Goal: Check status: Check status

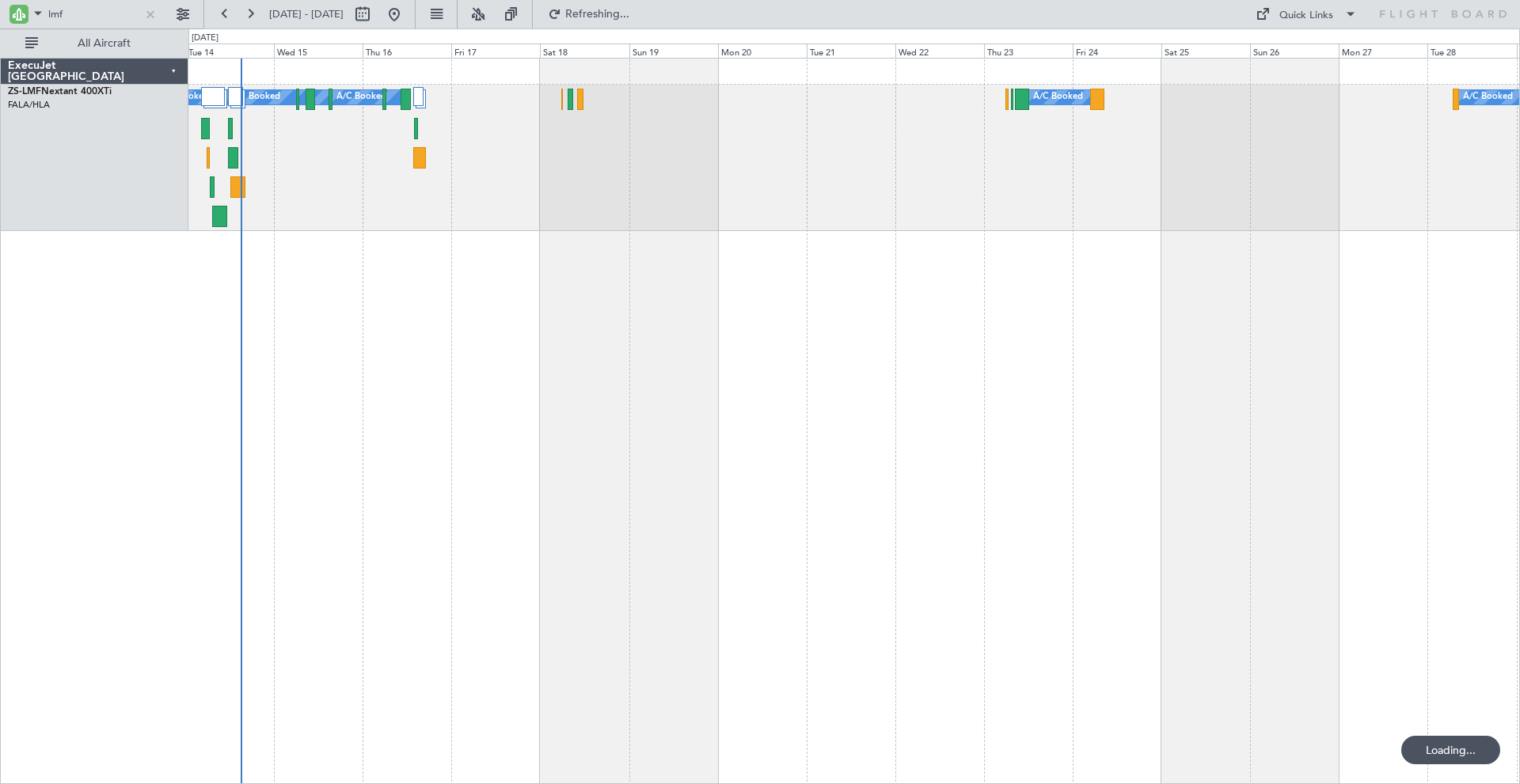
click at [149, 15] on div at bounding box center [150, 14] width 18 height 18
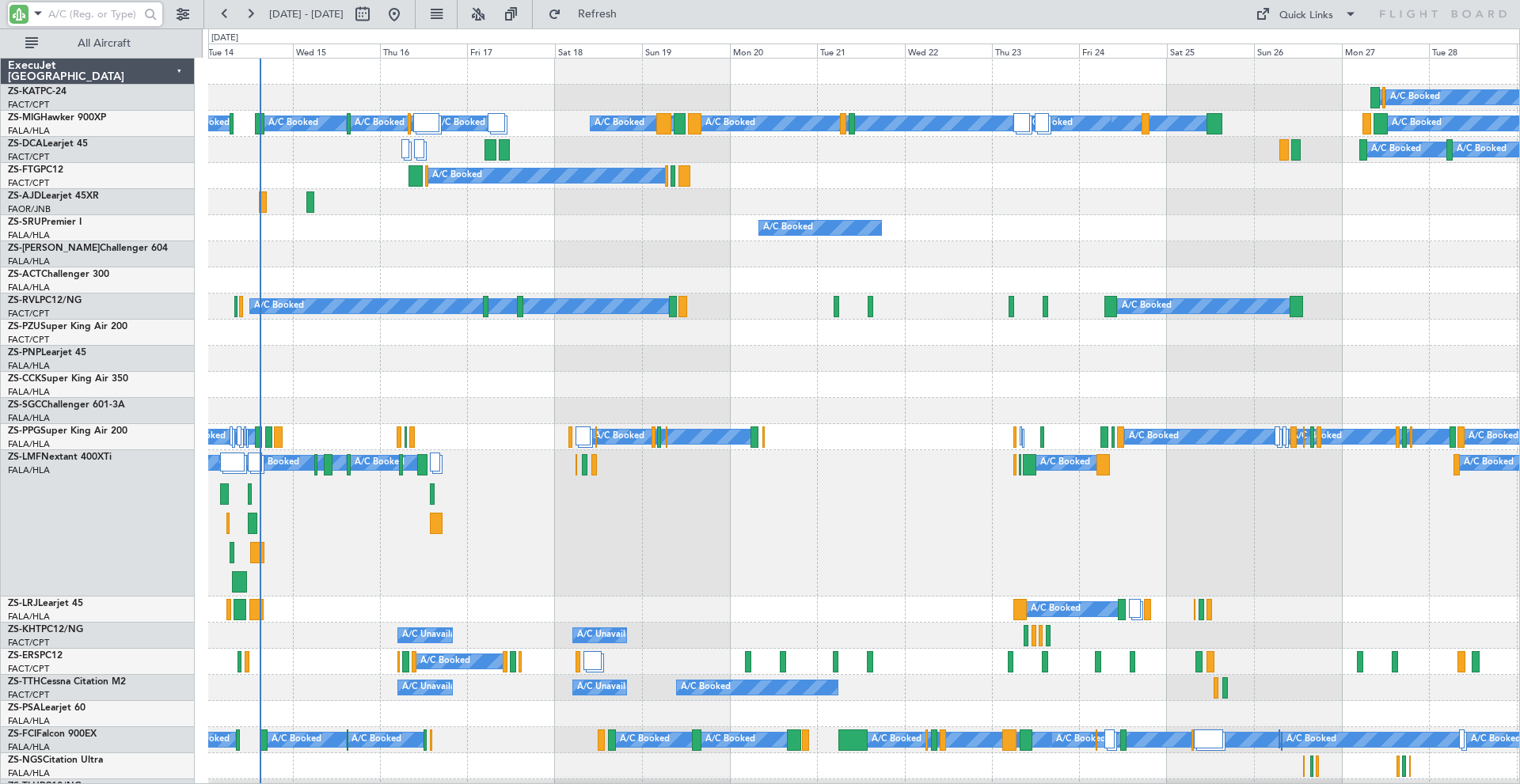
click at [81, 7] on input "text" at bounding box center [94, 14] width 91 height 23
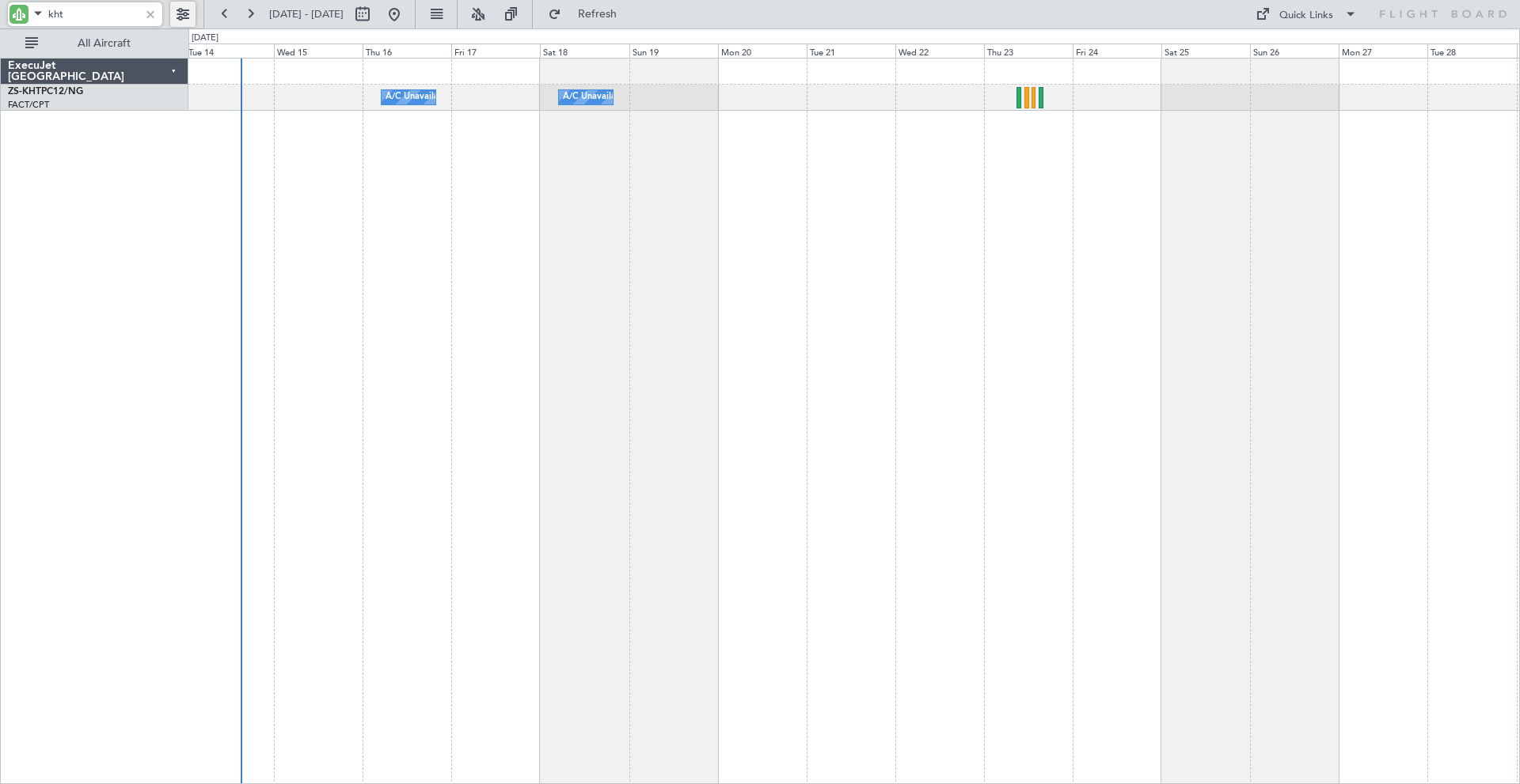
click at [186, 16] on button at bounding box center [182, 14] width 25 height 25
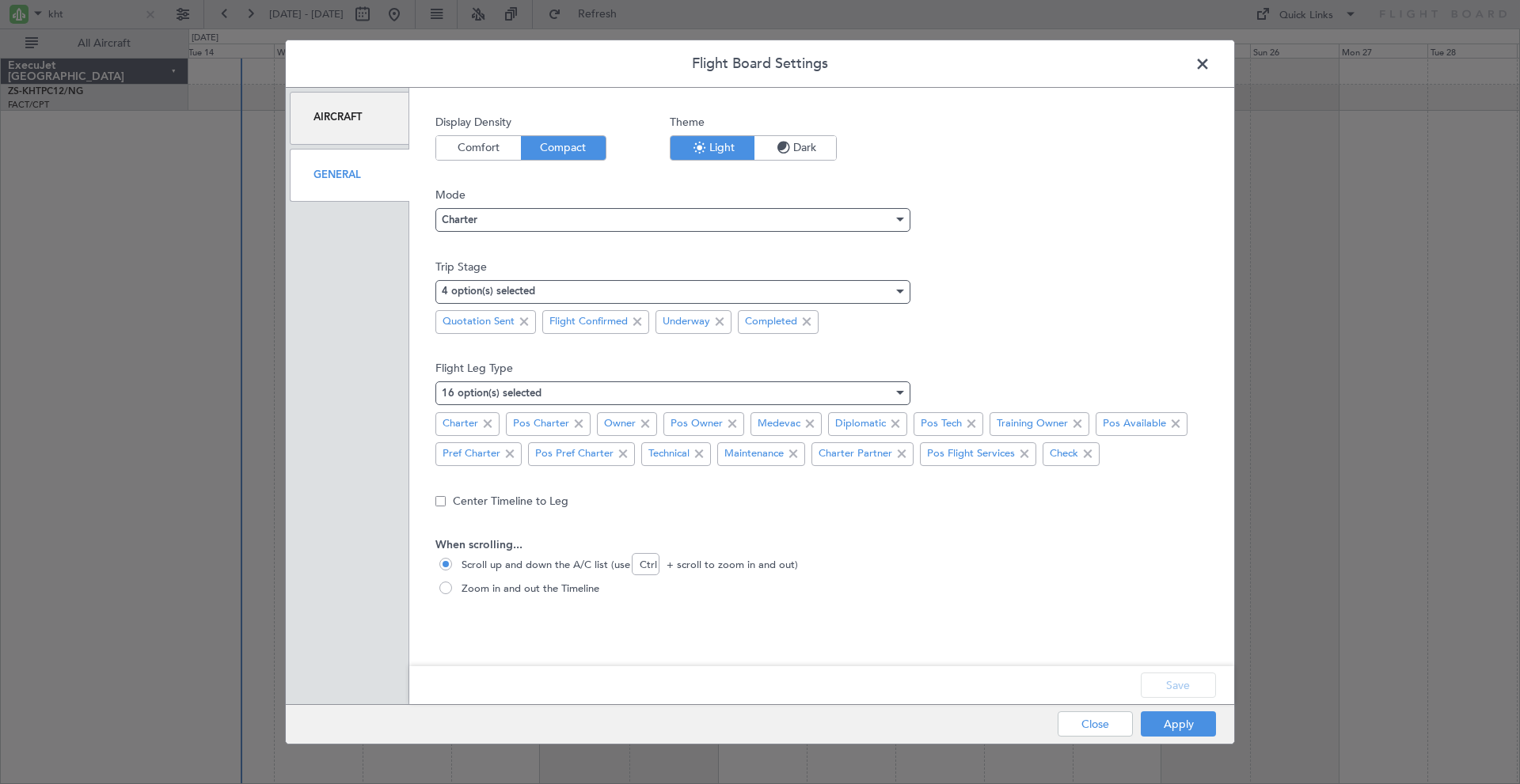
drag, startPoint x: 1205, startPoint y: 59, endPoint x: 1102, endPoint y: 97, distance: 109.8
click at [1211, 60] on span at bounding box center [1211, 68] width 0 height 32
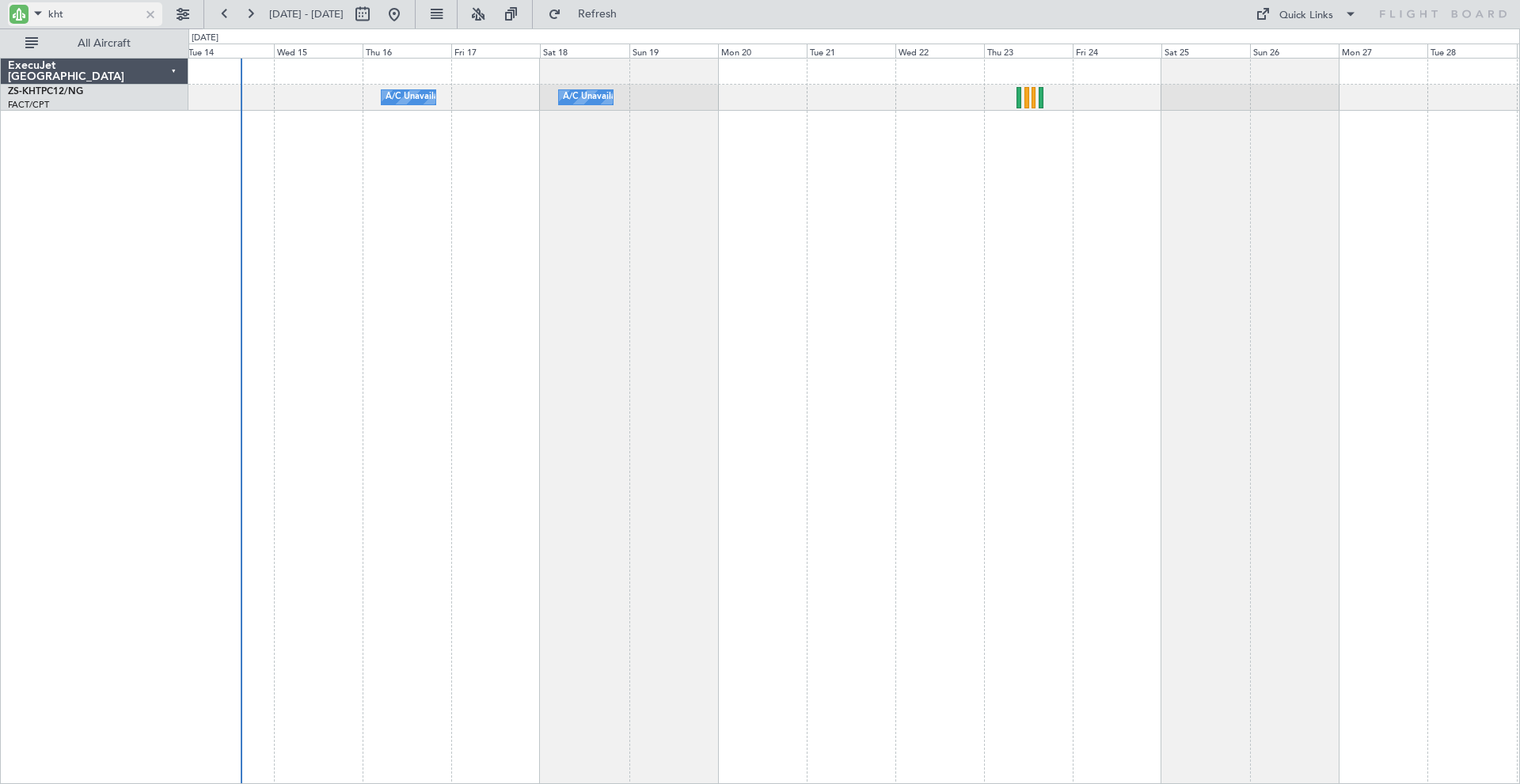
click at [85, 17] on input "kht" at bounding box center [94, 14] width 91 height 23
type input "k"
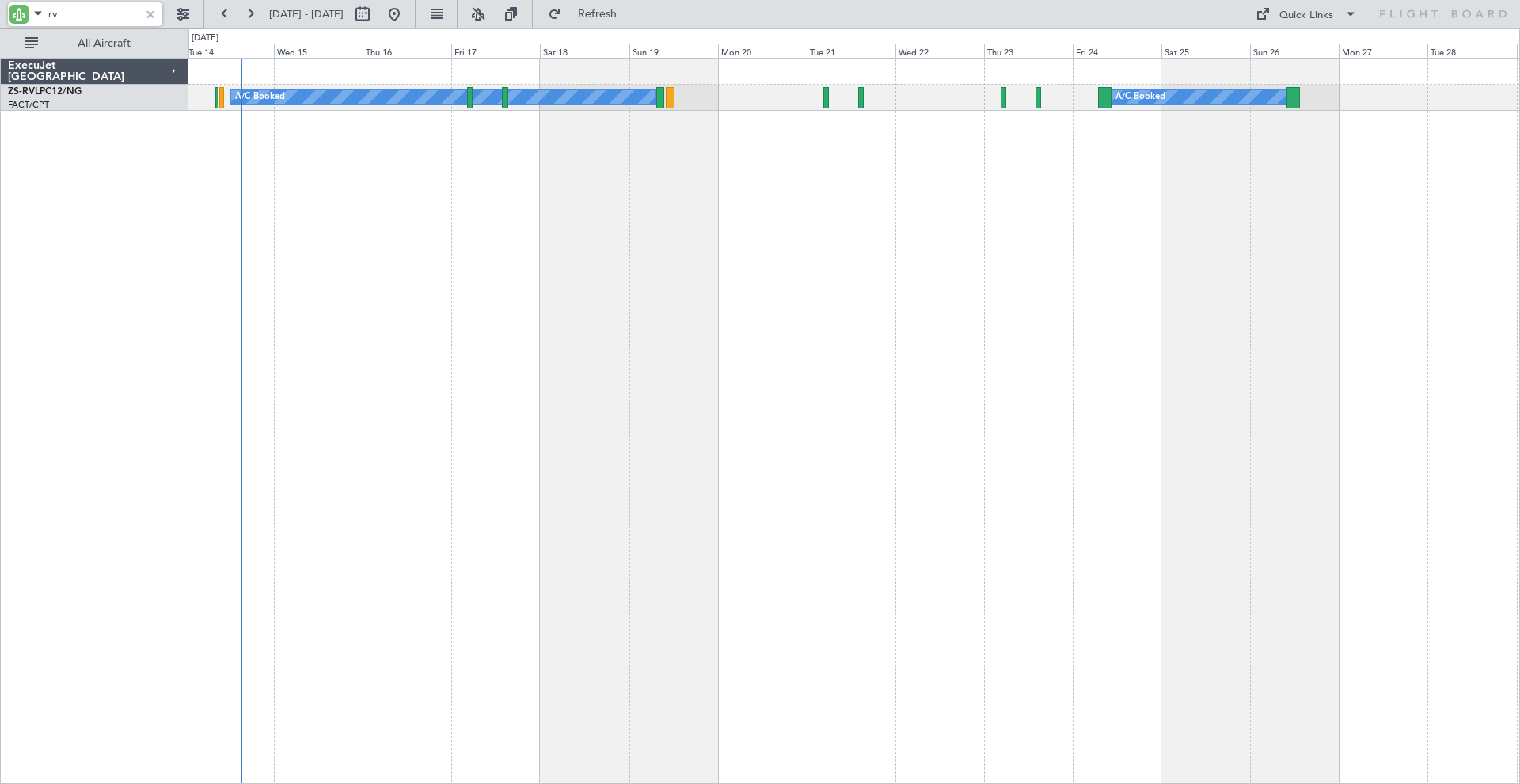
type input "r"
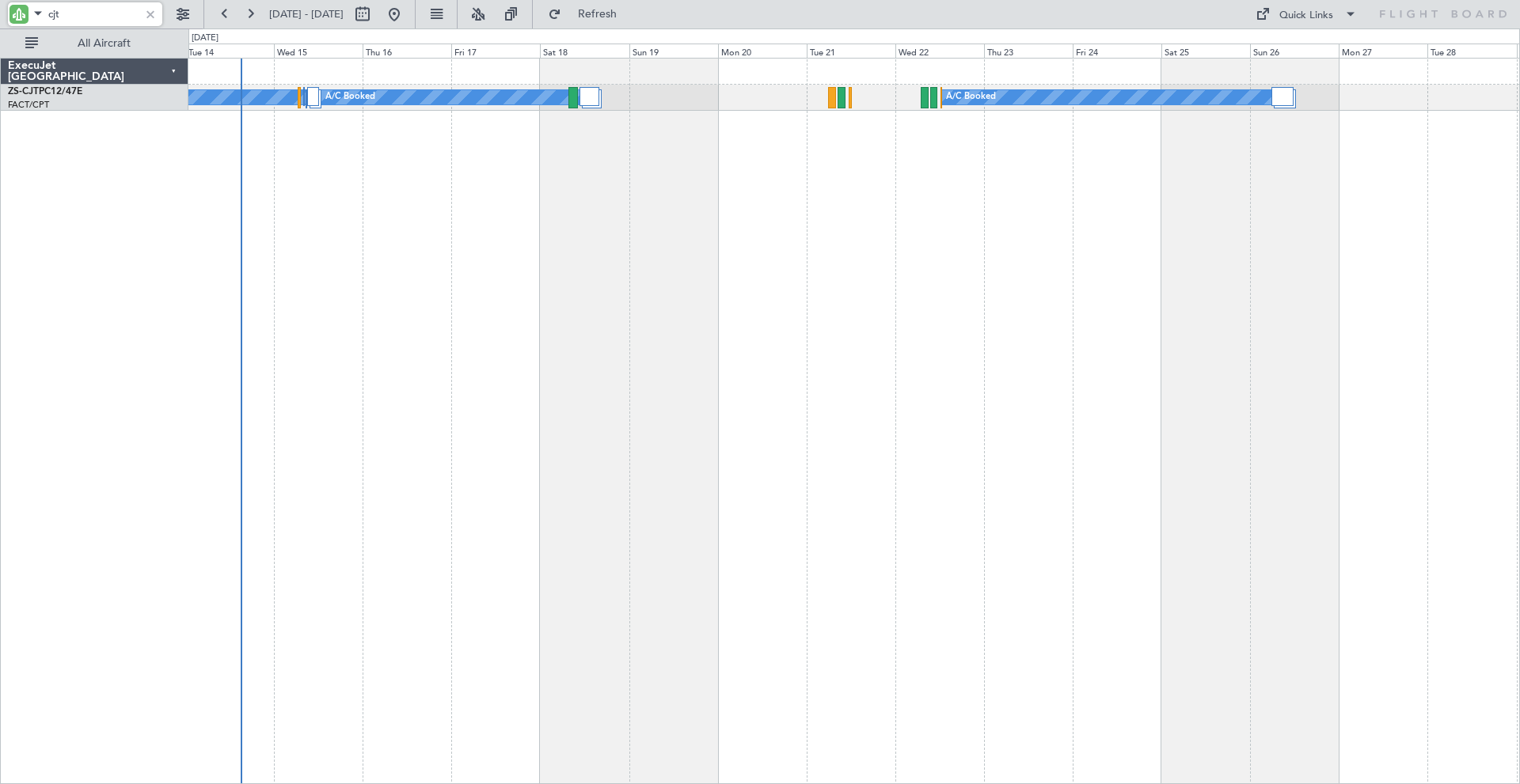
click at [82, 17] on input "cjt" at bounding box center [94, 14] width 91 height 23
type input "c"
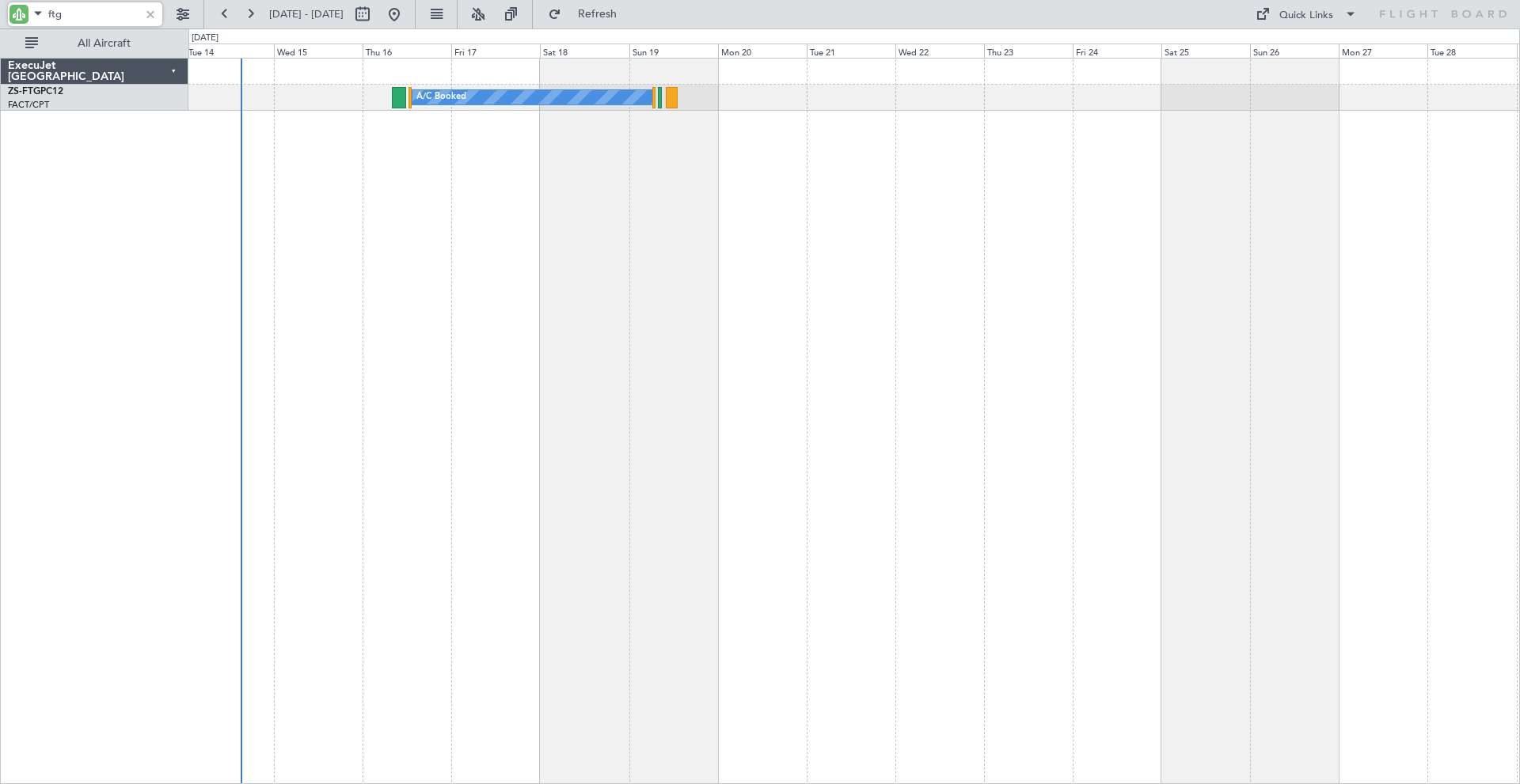
click at [78, 13] on input "ftg" at bounding box center [94, 14] width 91 height 23
type input "f"
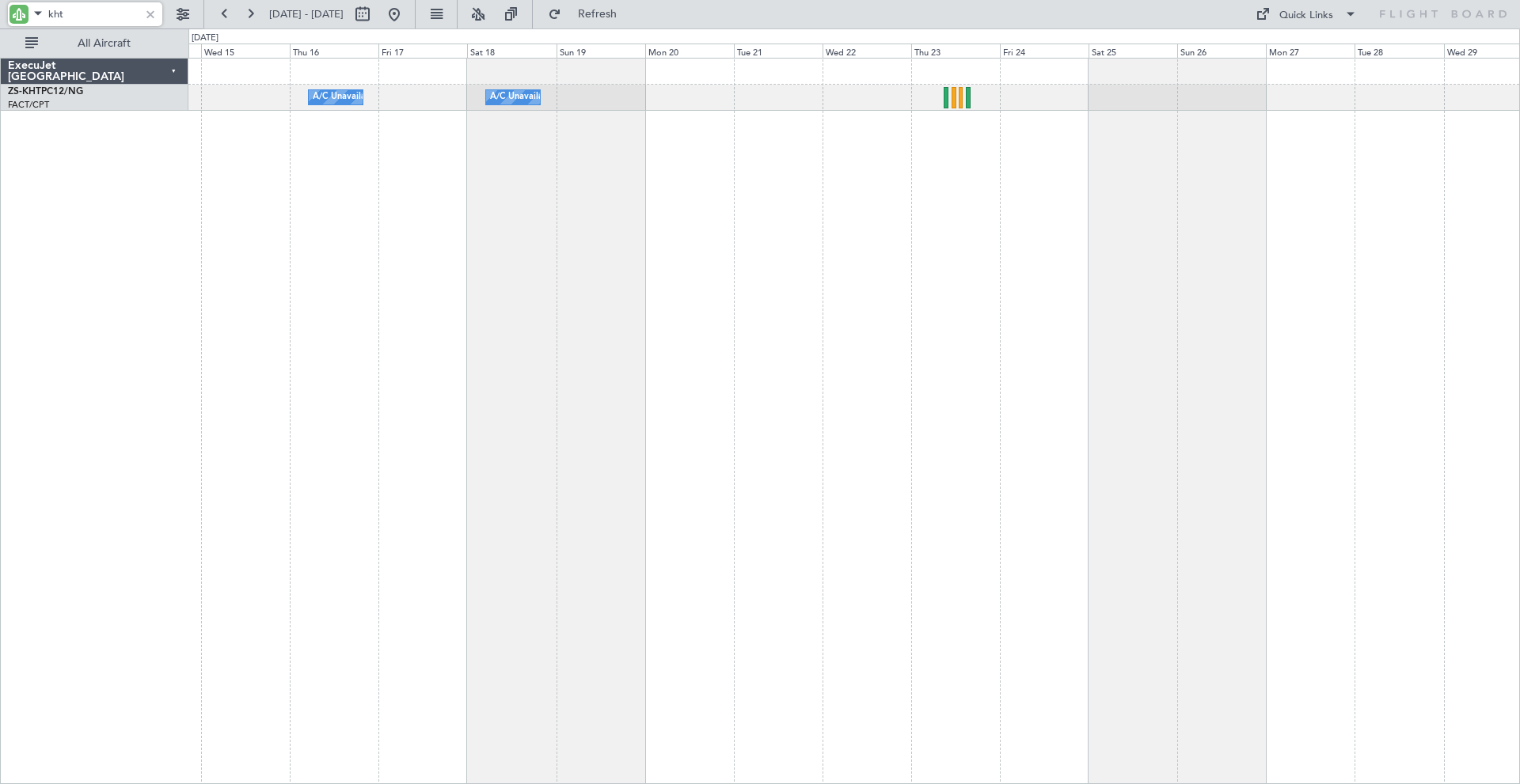
click at [936, 221] on div "A/C Unavailable A/C Unavailable" at bounding box center [854, 421] width 1331 height 726
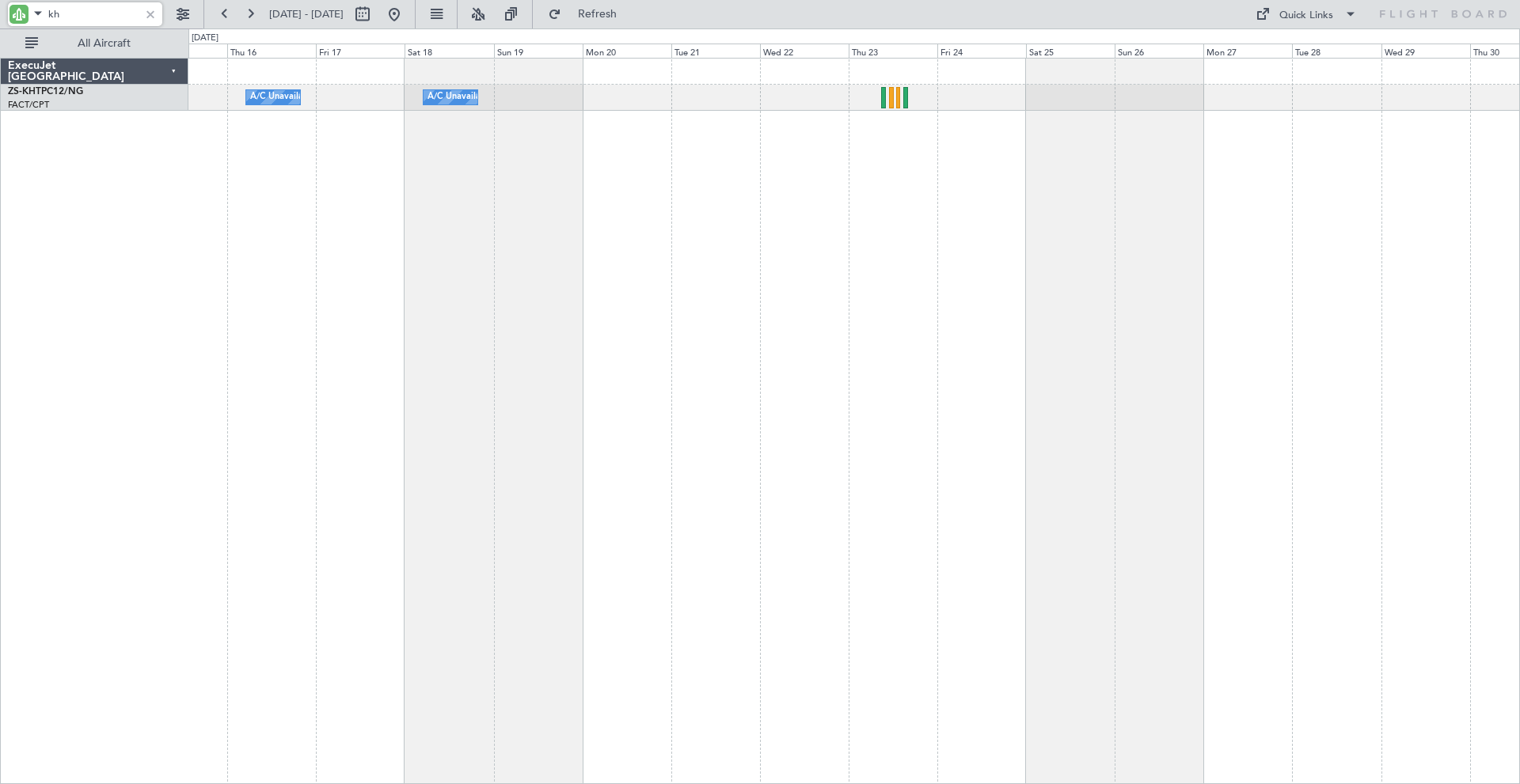
type input "k"
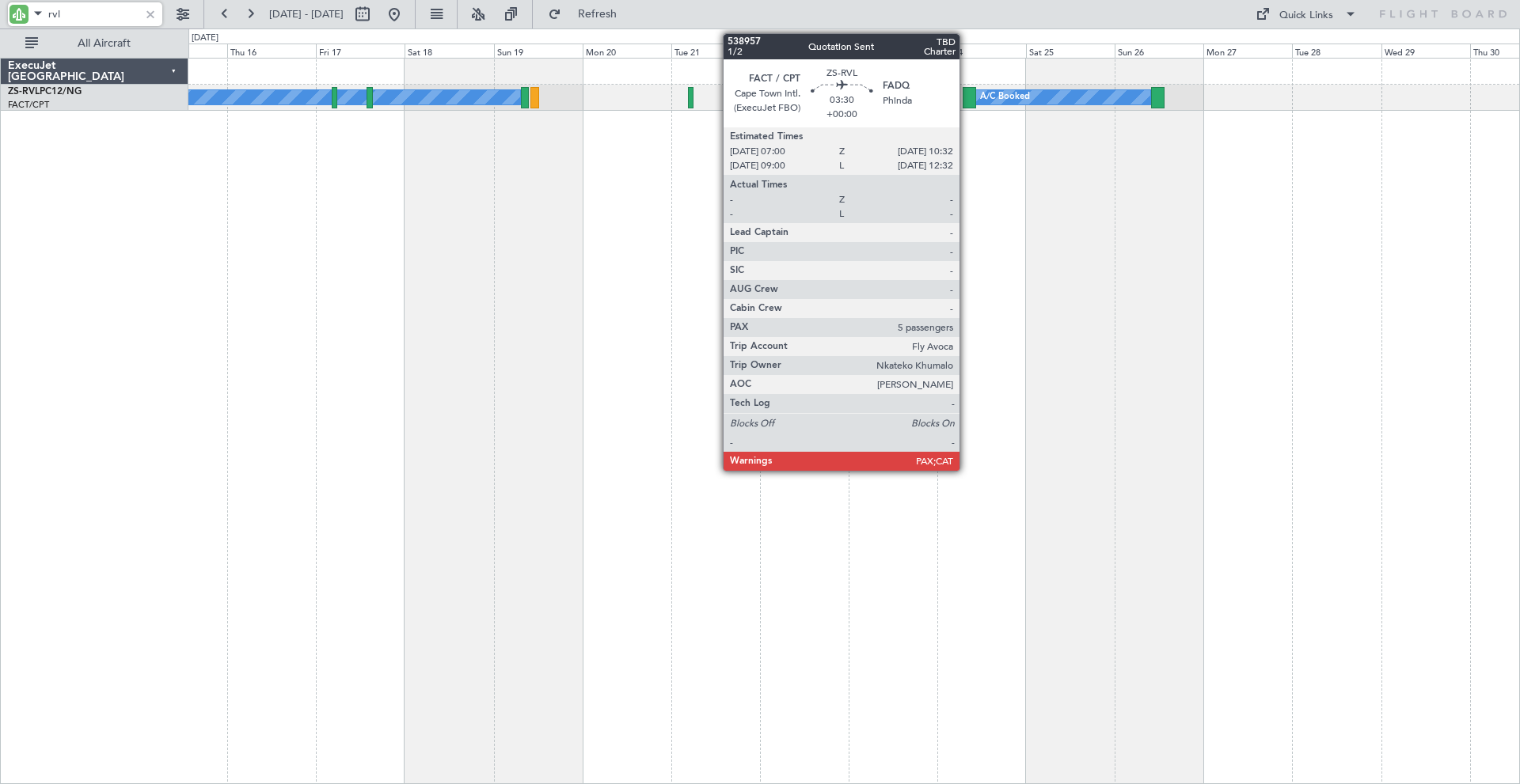
click at [966, 95] on div at bounding box center [969, 97] width 13 height 21
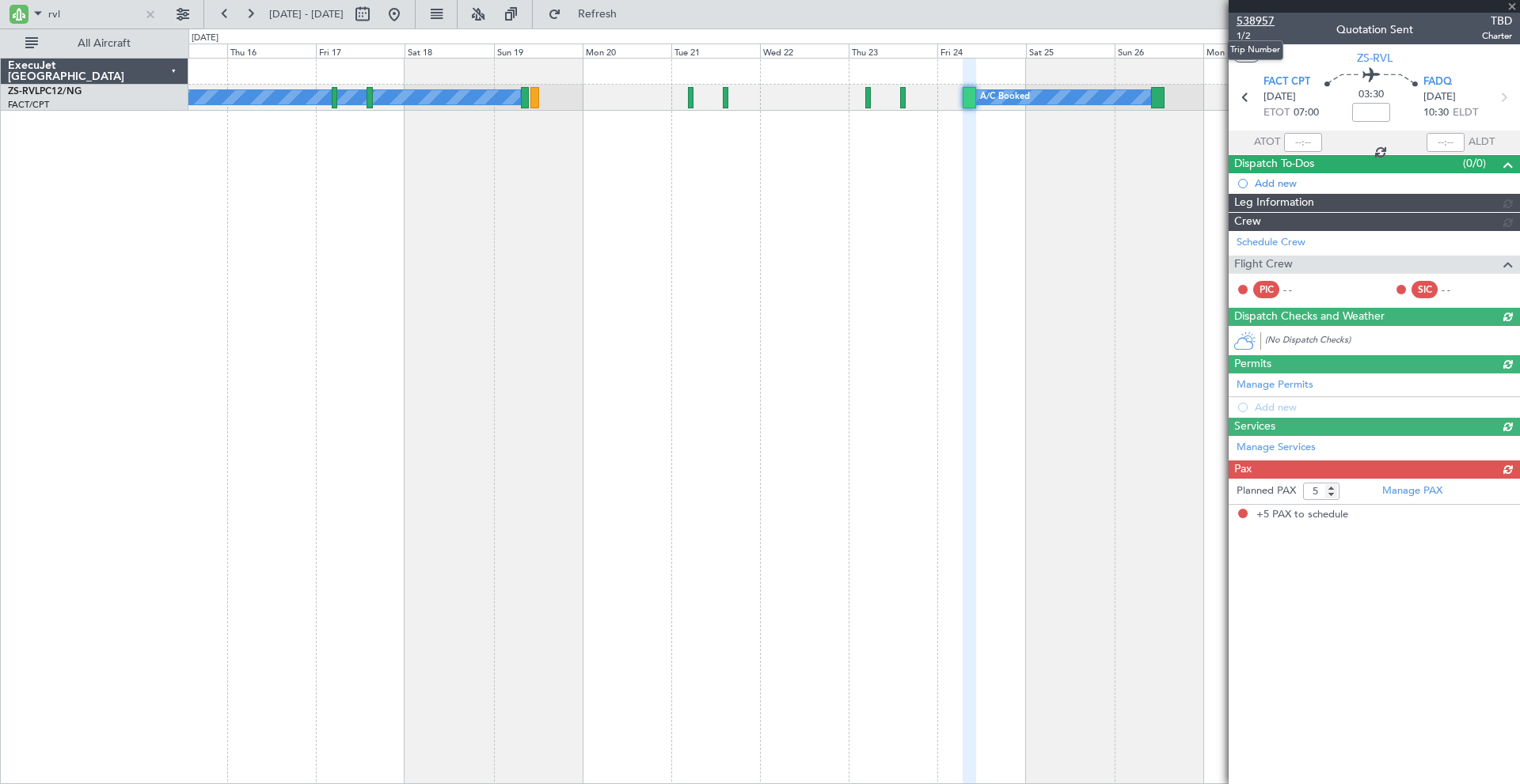
click at [1257, 16] on span "538957" at bounding box center [1256, 21] width 38 height 17
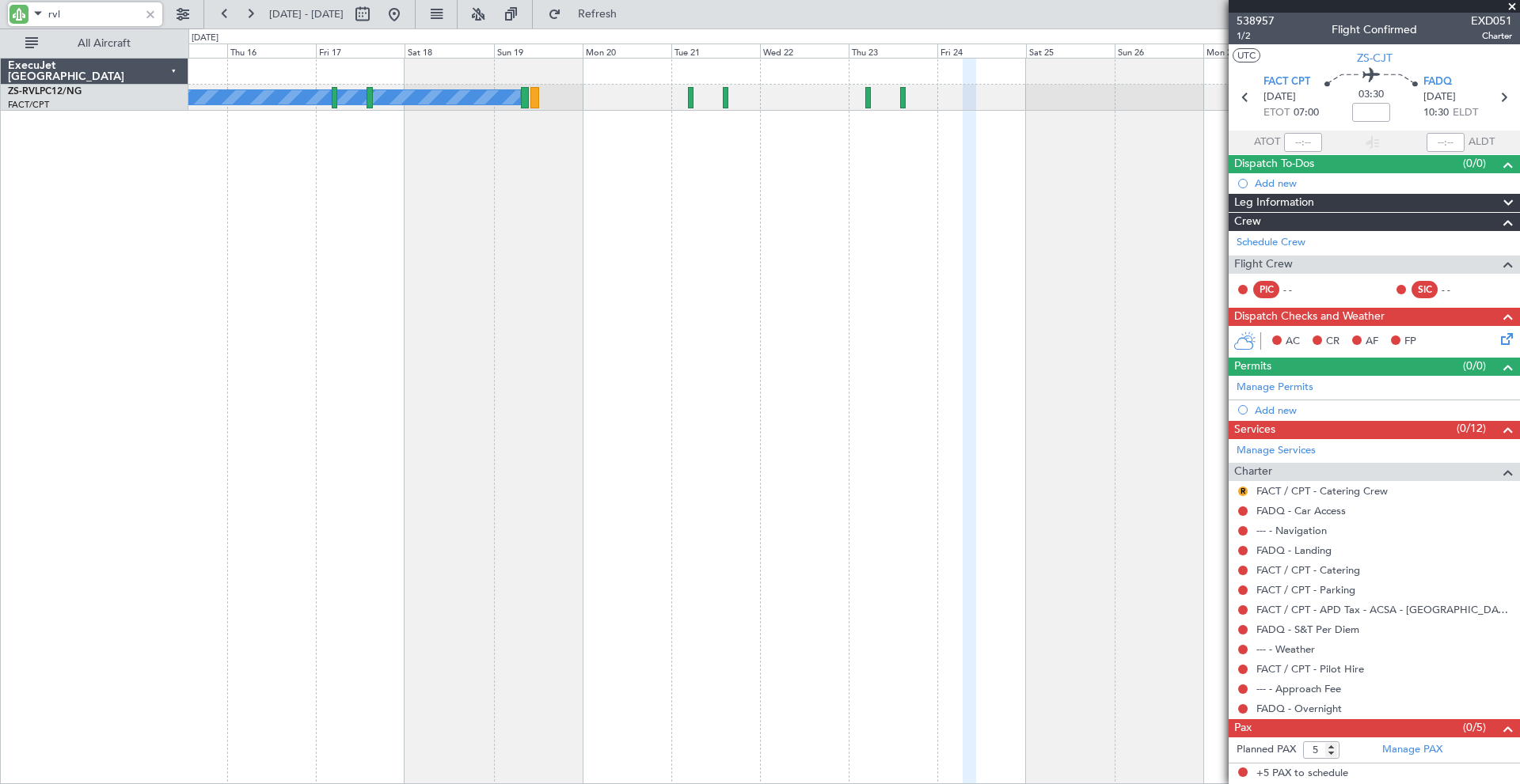
click at [68, 13] on input "rvl" at bounding box center [94, 14] width 91 height 23
type input "r"
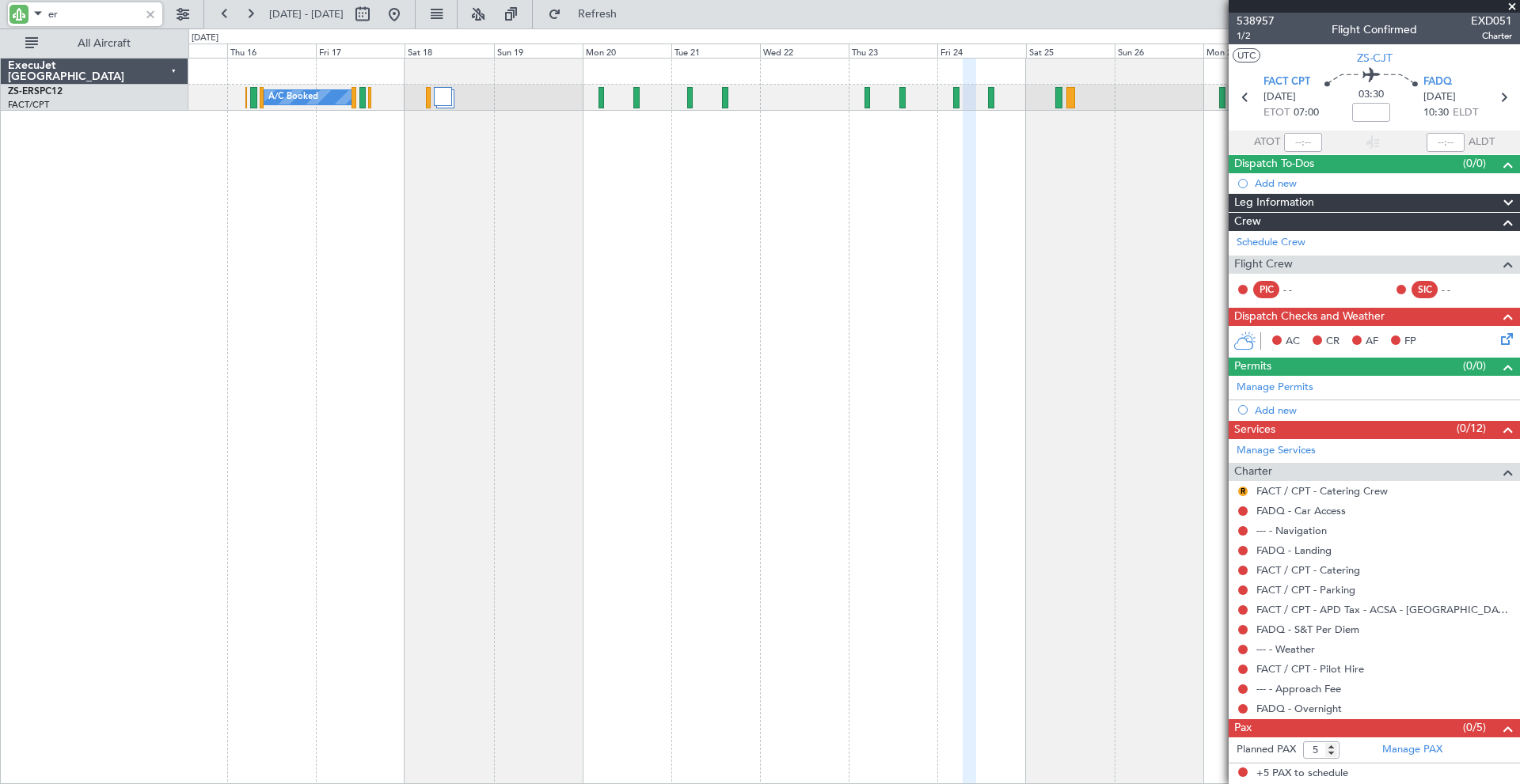
type input "e"
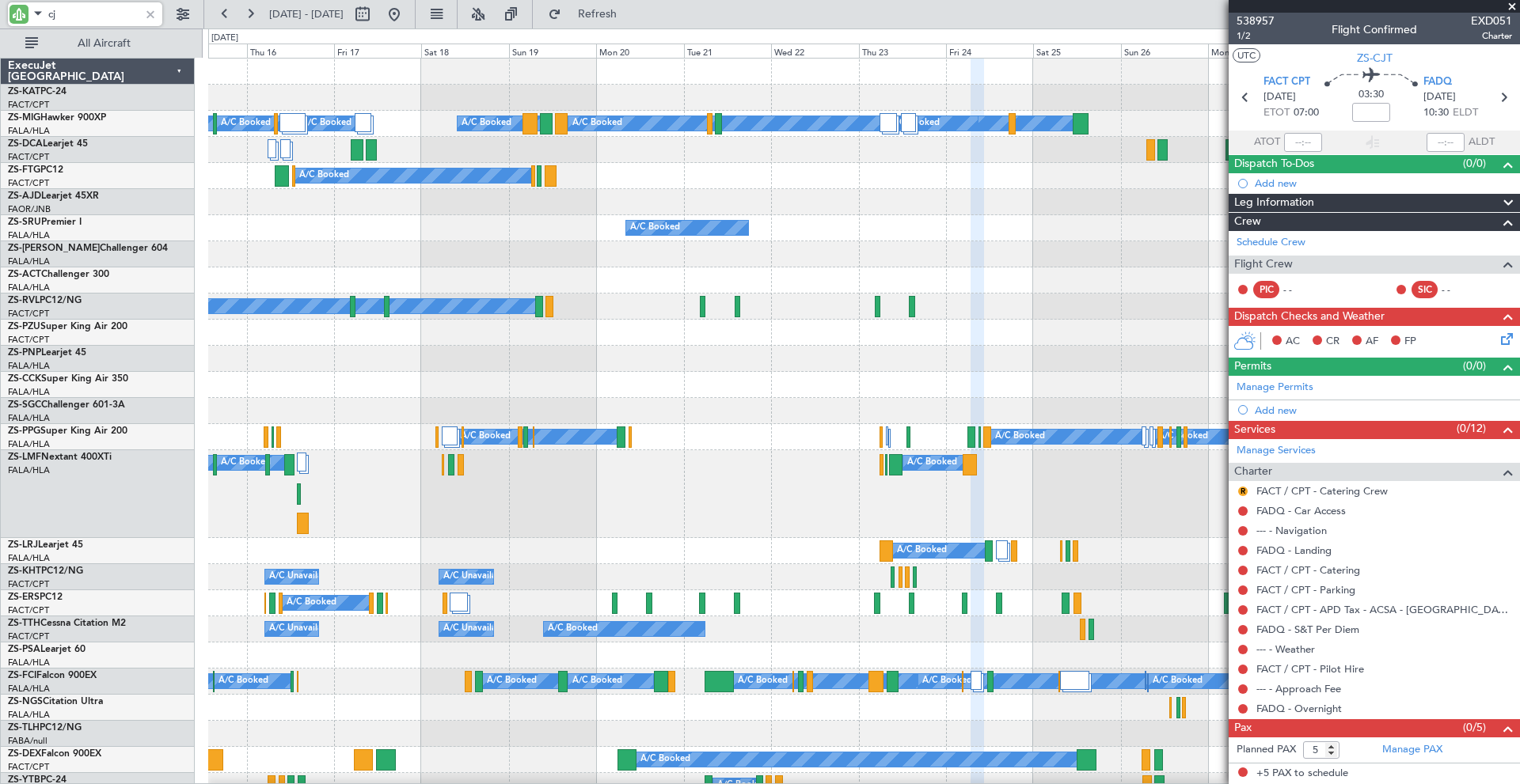
type input "cjt"
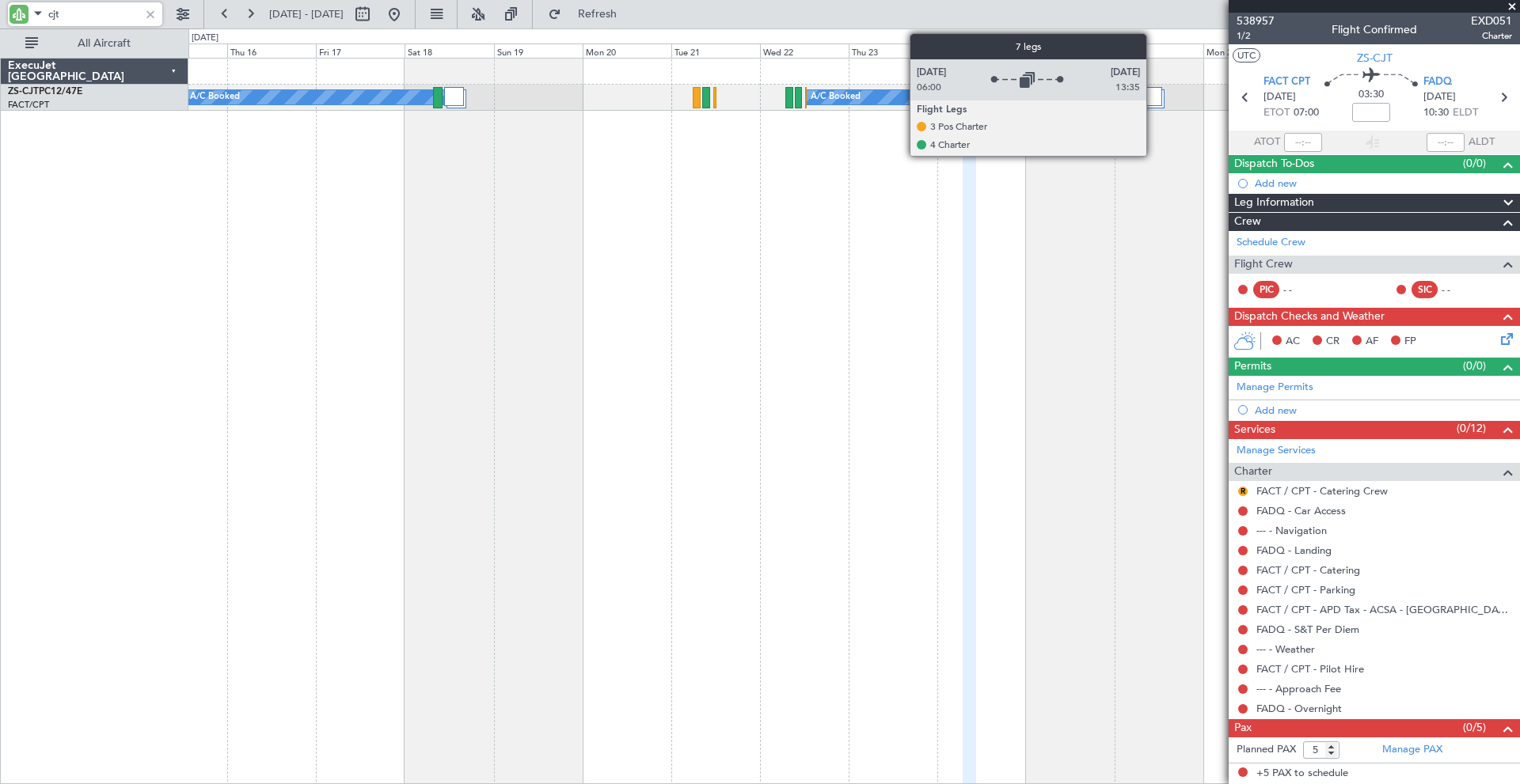
click at [1152, 97] on div at bounding box center [1149, 96] width 26 height 19
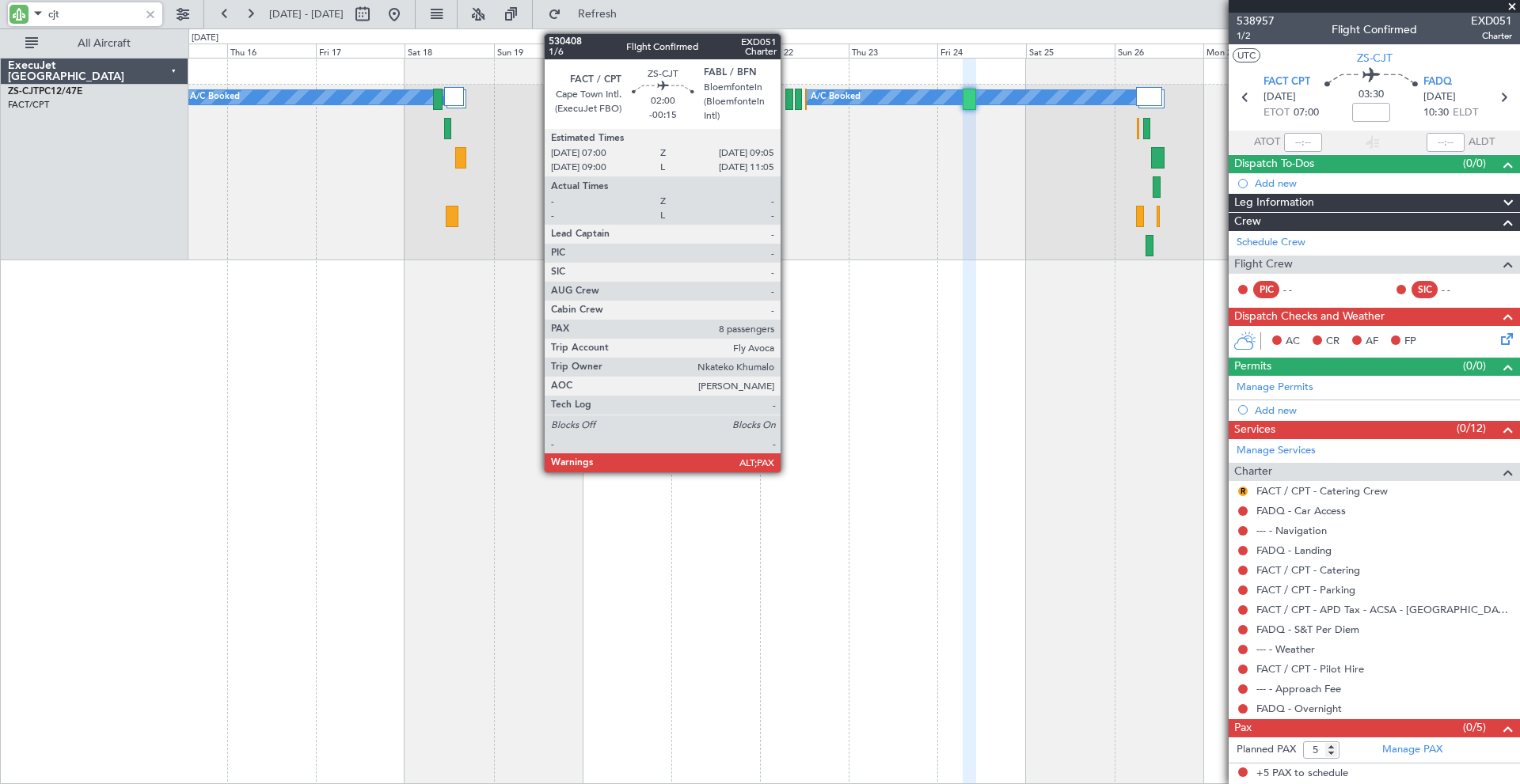
click at [788, 96] on div at bounding box center [789, 99] width 7 height 21
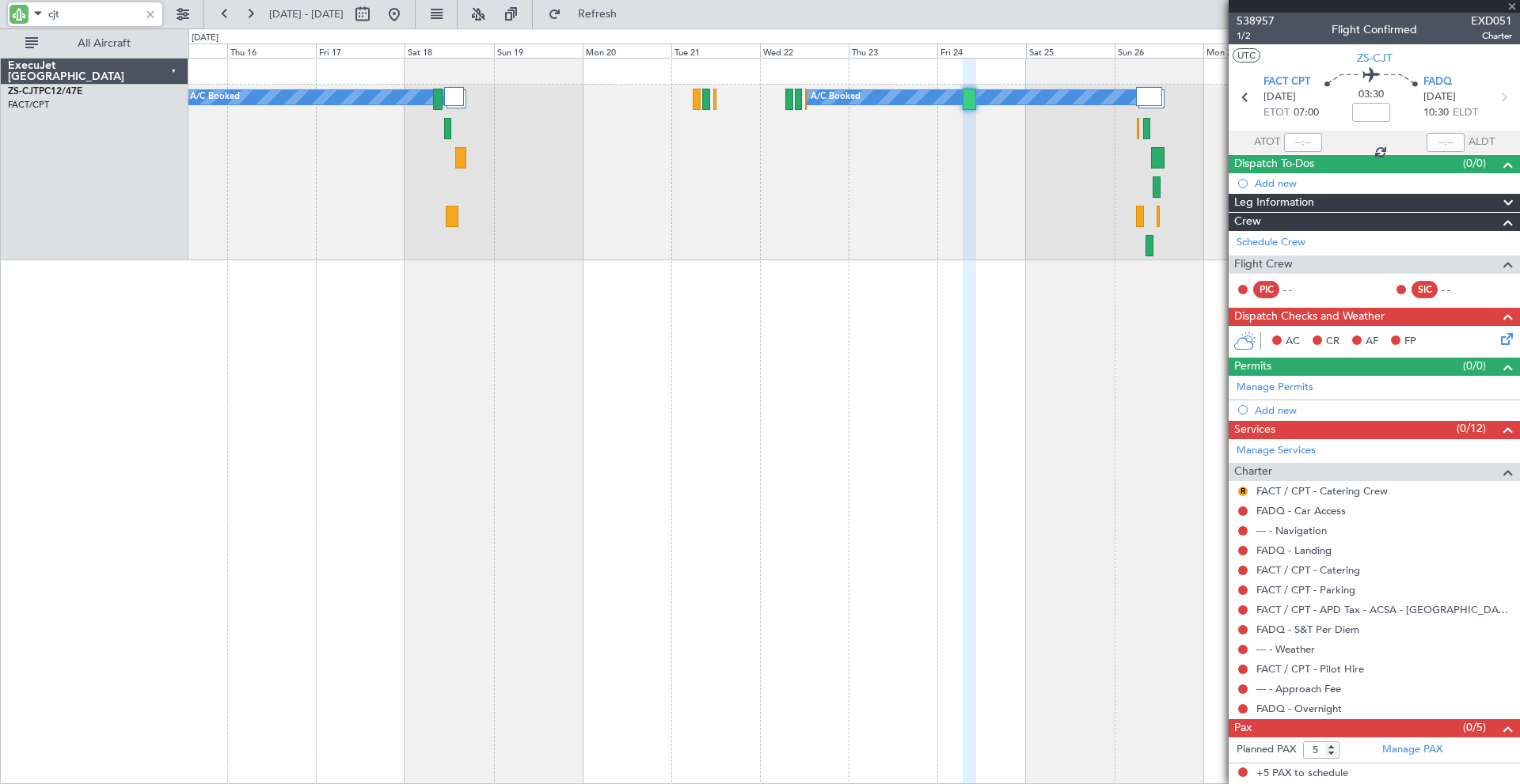
type input "-00:15"
type input "8"
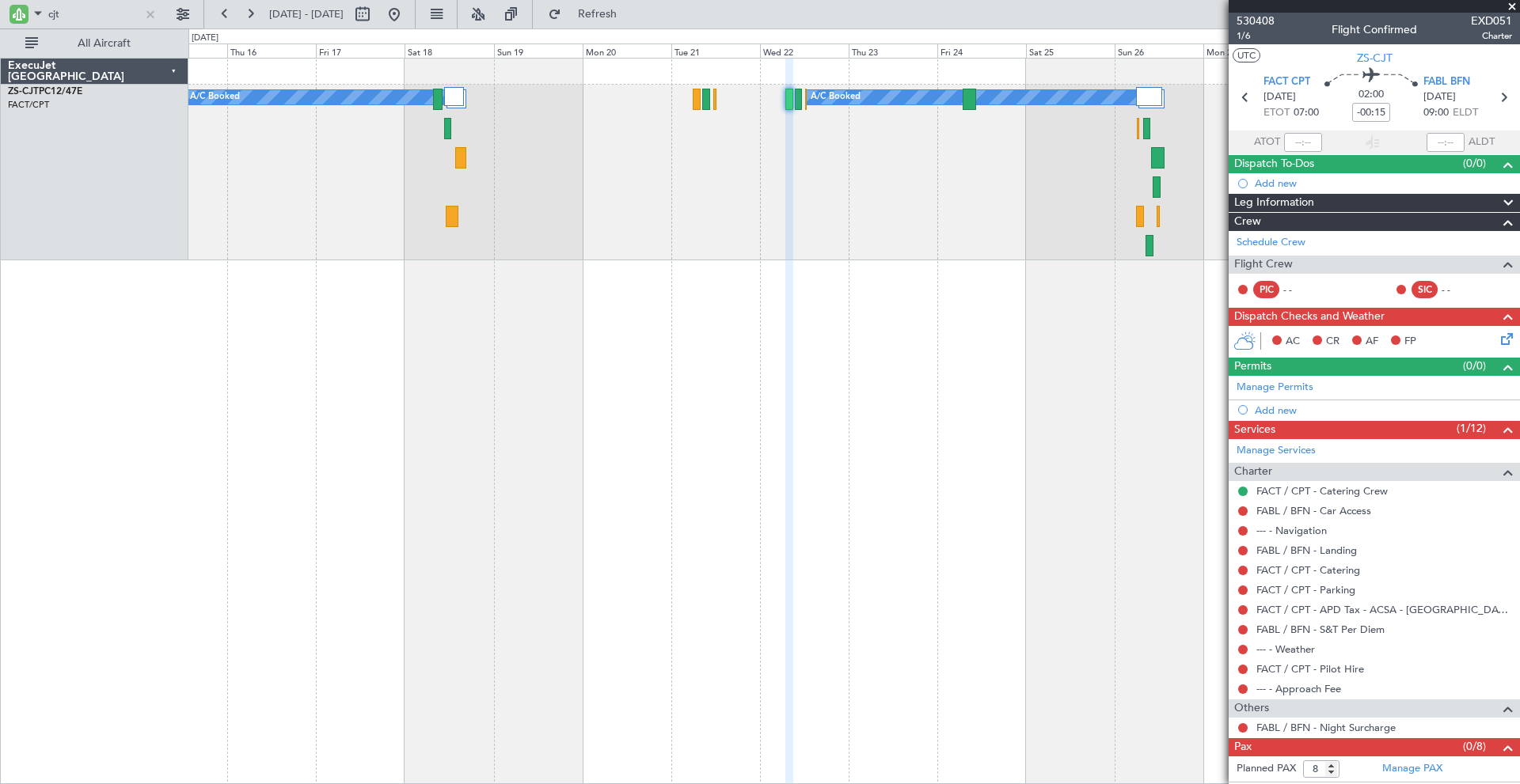
drag, startPoint x: 1257, startPoint y: 19, endPoint x: 1225, endPoint y: 16, distance: 32.1
click at [1170, 13] on div "cjt [DATE] - [DATE] Refresh Quick Links All Aircraft" at bounding box center [760, 14] width 1520 height 29
click at [1264, 18] on span "530408" at bounding box center [1256, 21] width 38 height 17
click at [84, 15] on input "cjt" at bounding box center [94, 14] width 91 height 23
type input "c"
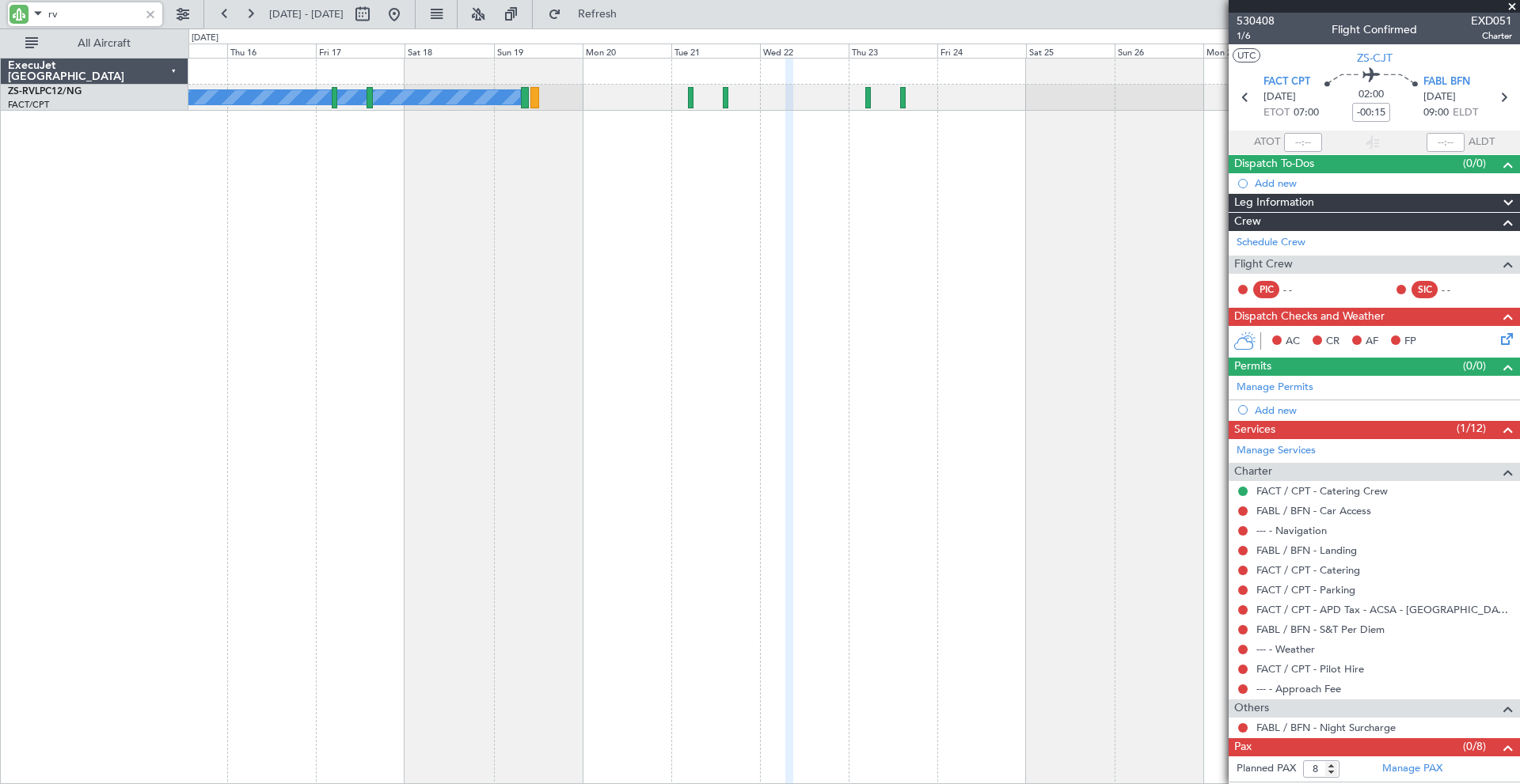
type input "r"
click at [107, 15] on input "ftg" at bounding box center [94, 14] width 91 height 23
type input "f"
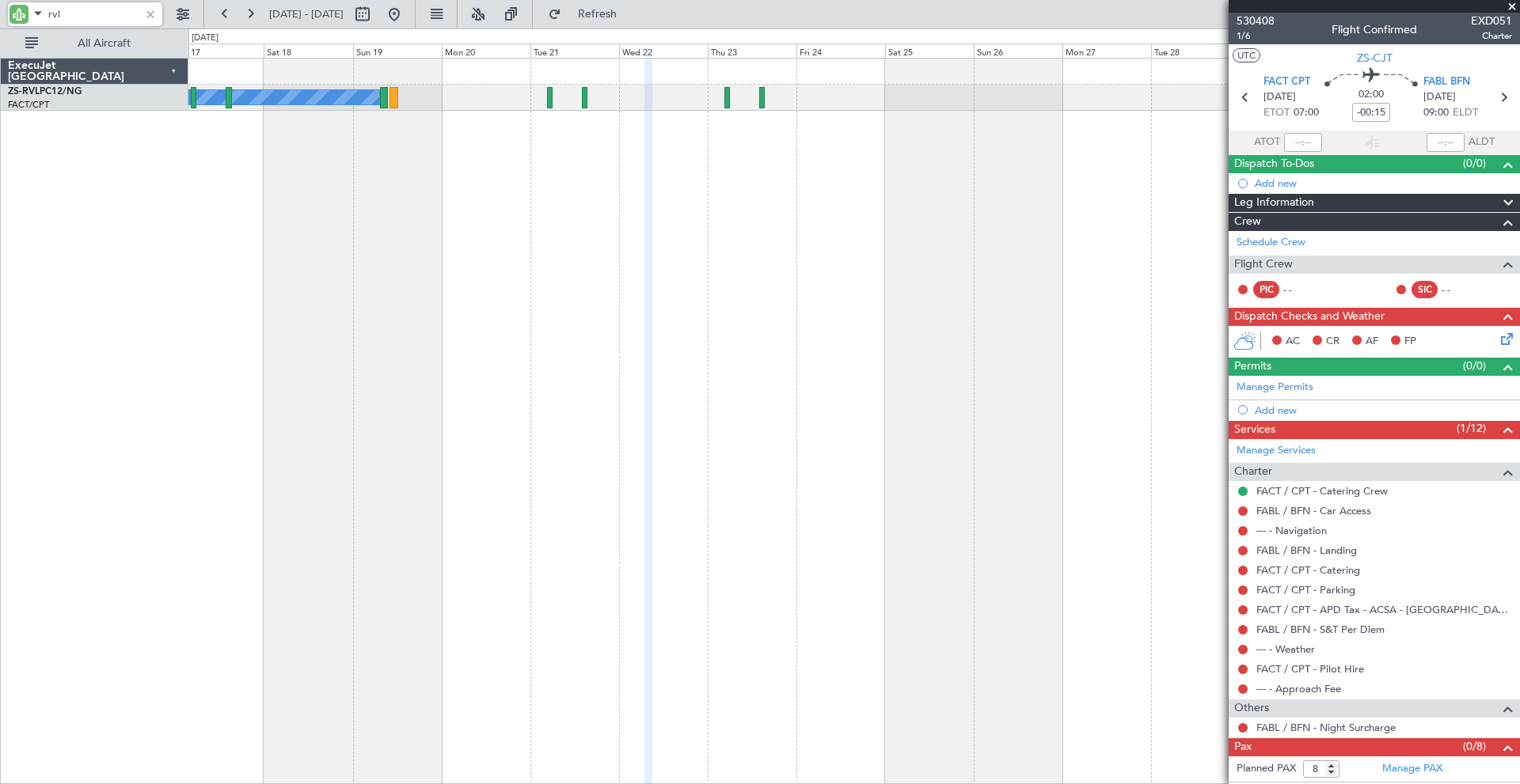
click at [856, 122] on div "A/C Booked A/C Unavailable A/C Booked" at bounding box center [854, 421] width 1331 height 726
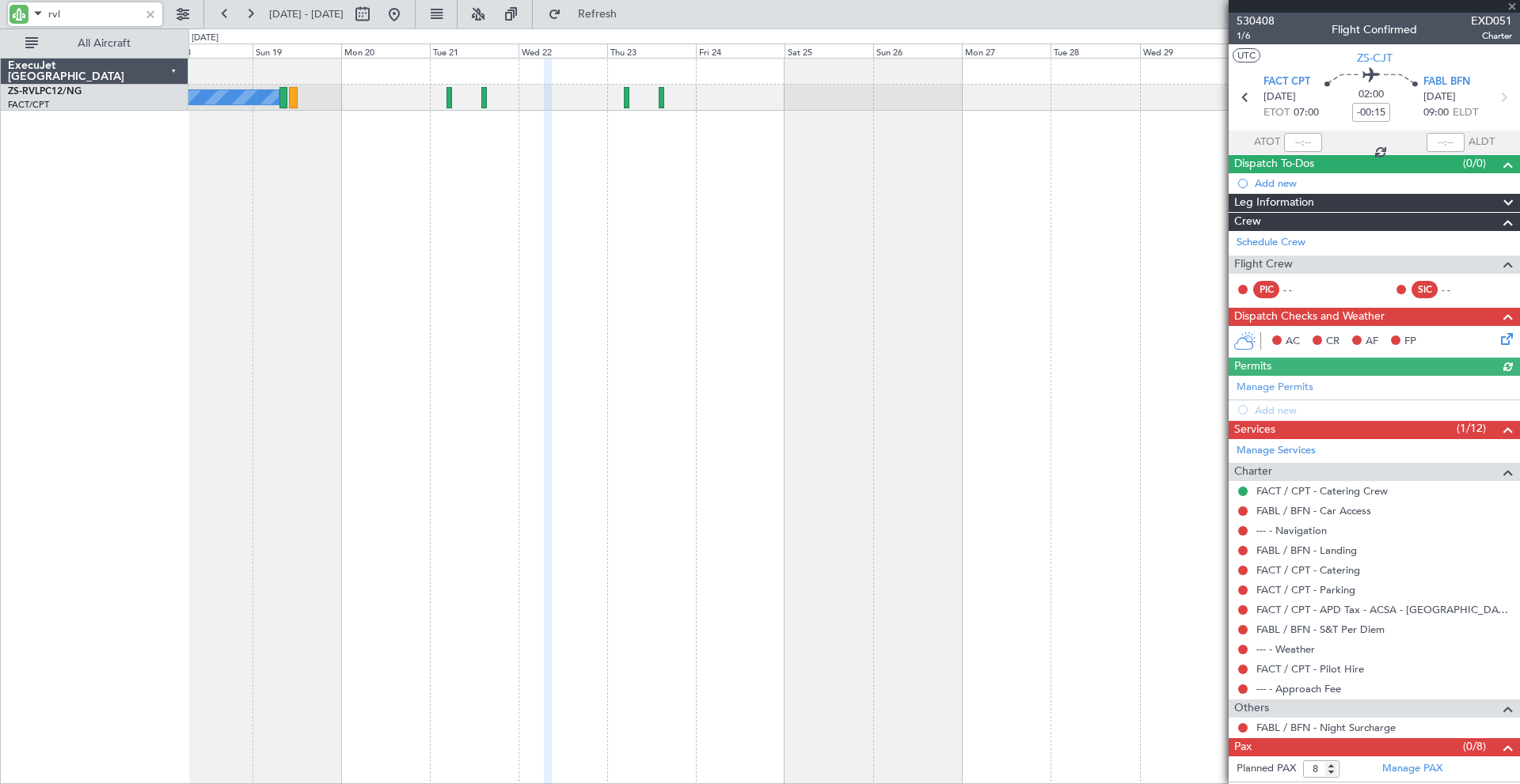
click at [769, 268] on div "A/C Booked" at bounding box center [854, 421] width 1331 height 726
click at [96, 14] on input "rvl" at bounding box center [94, 14] width 91 height 23
type input "r"
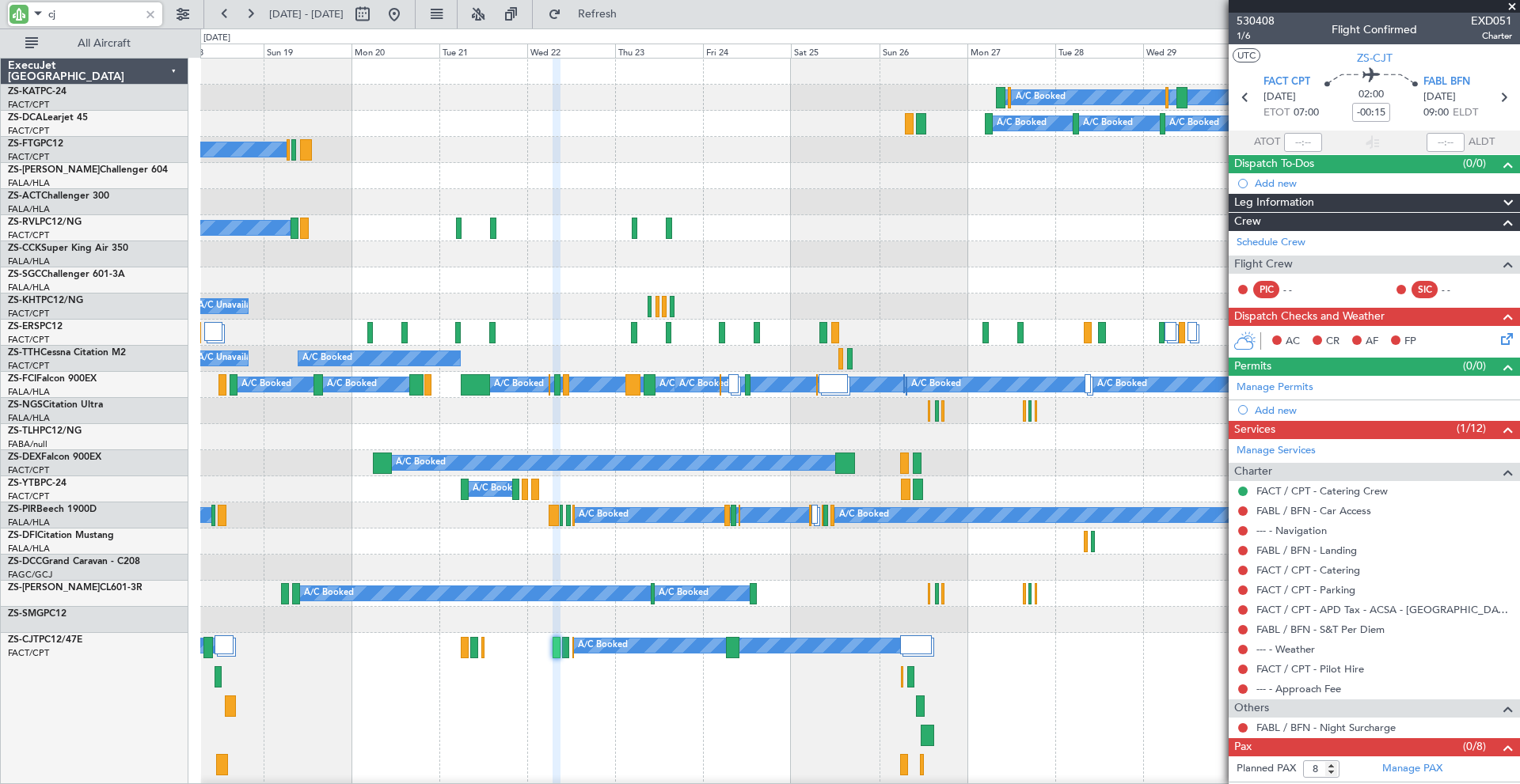
type input "cjt"
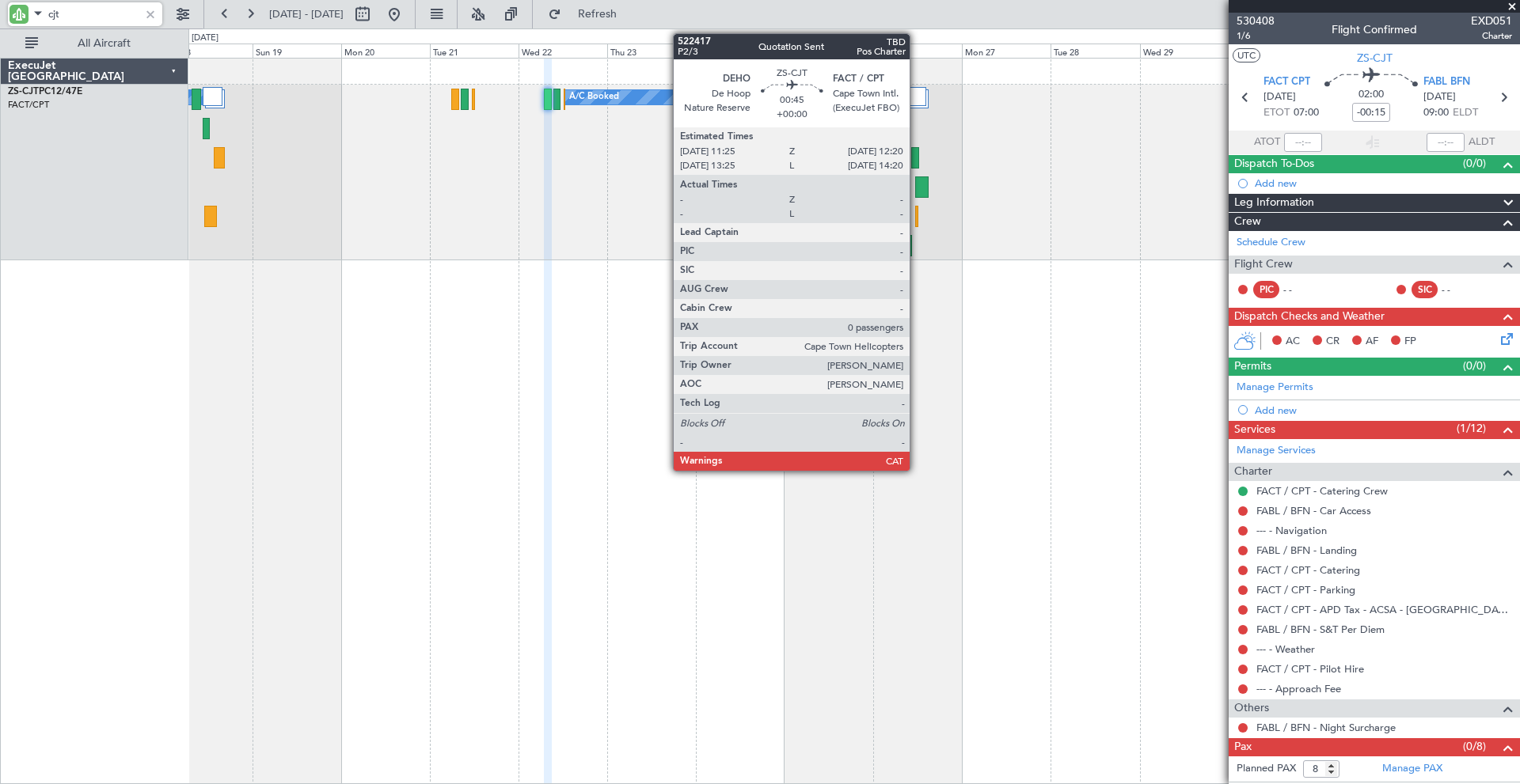
click at [917, 209] on div at bounding box center [917, 216] width 4 height 21
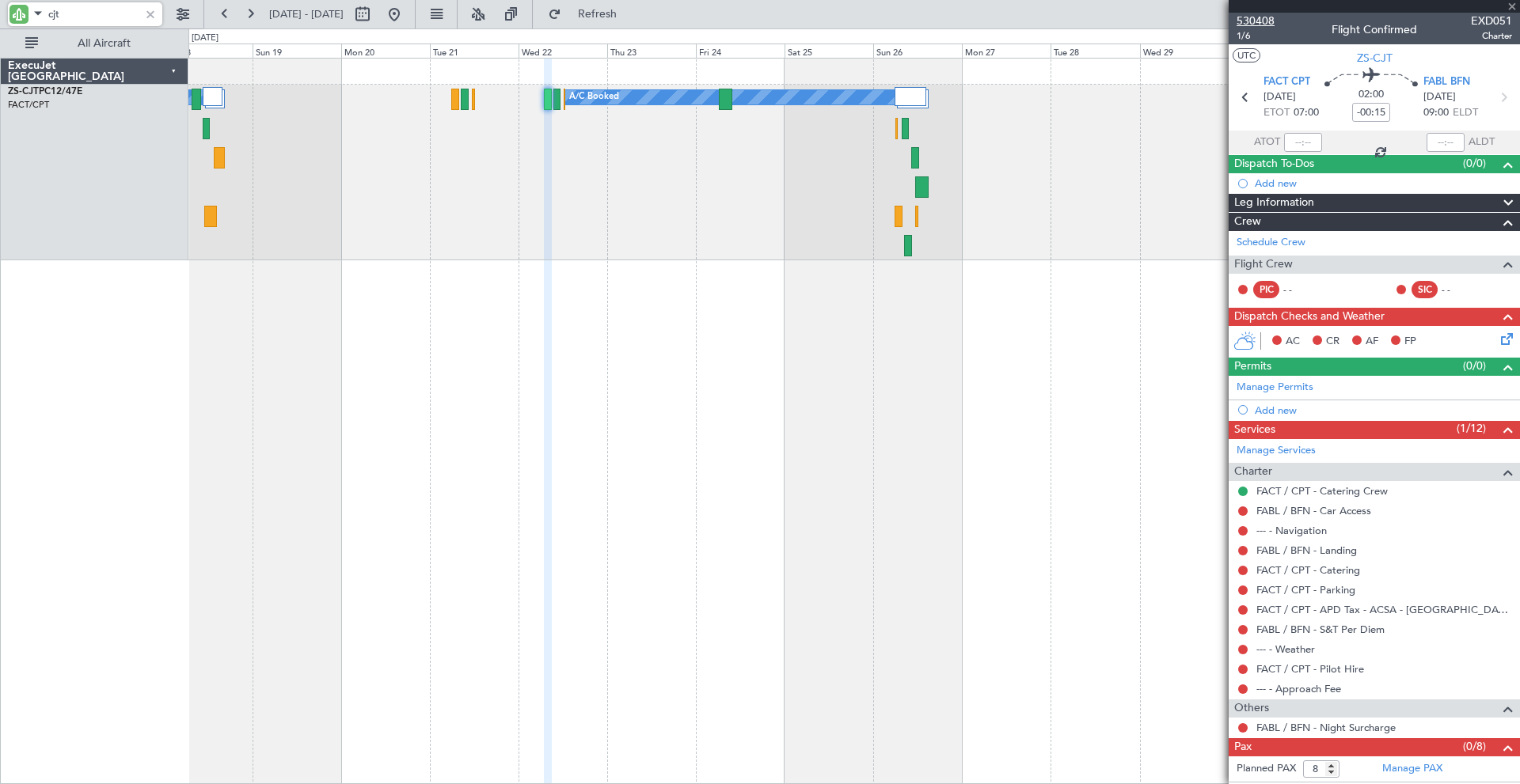
type input "0"
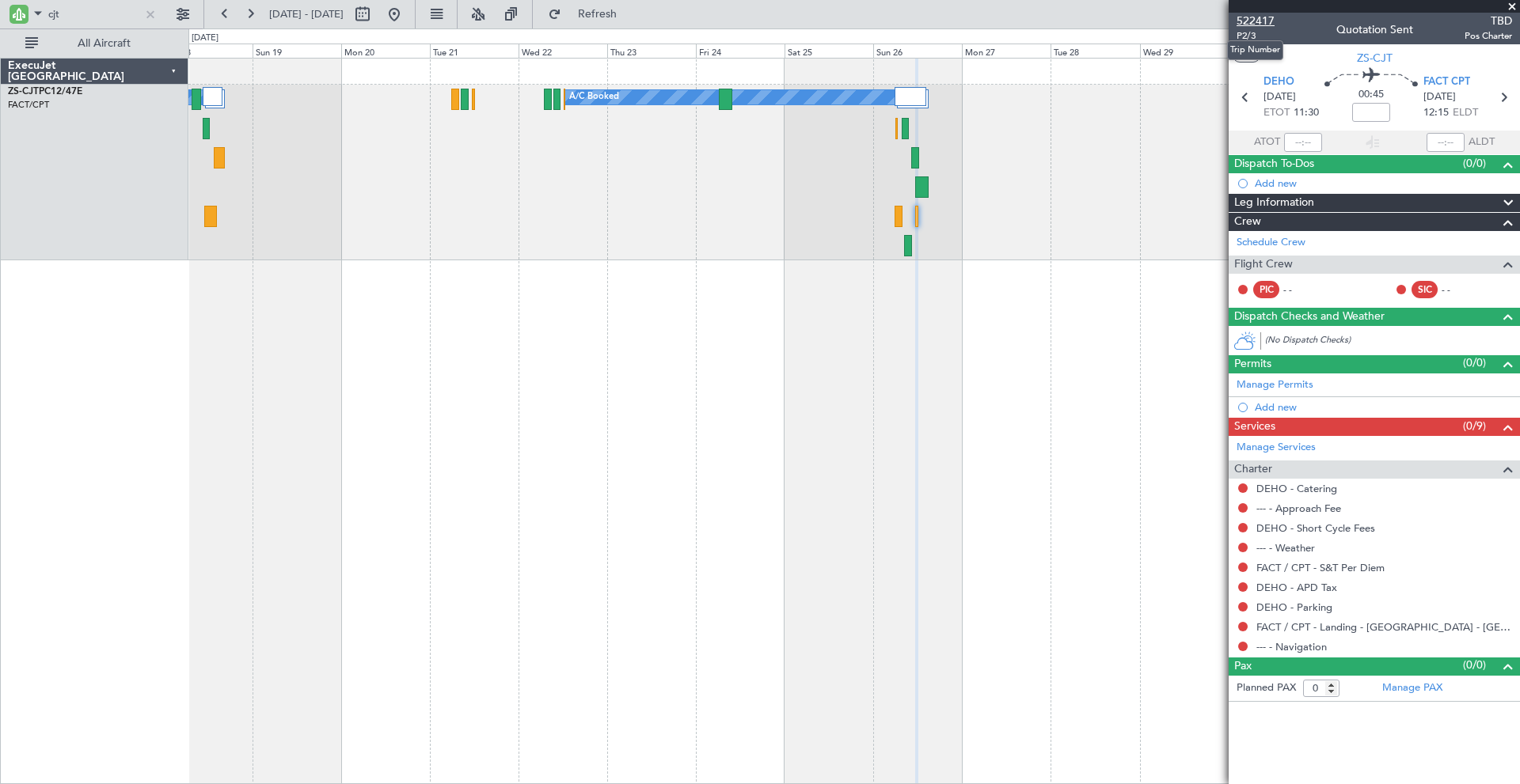
click at [1253, 19] on span "522417" at bounding box center [1256, 21] width 38 height 17
click at [66, 7] on input "cjt" at bounding box center [94, 14] width 91 height 23
type input "c"
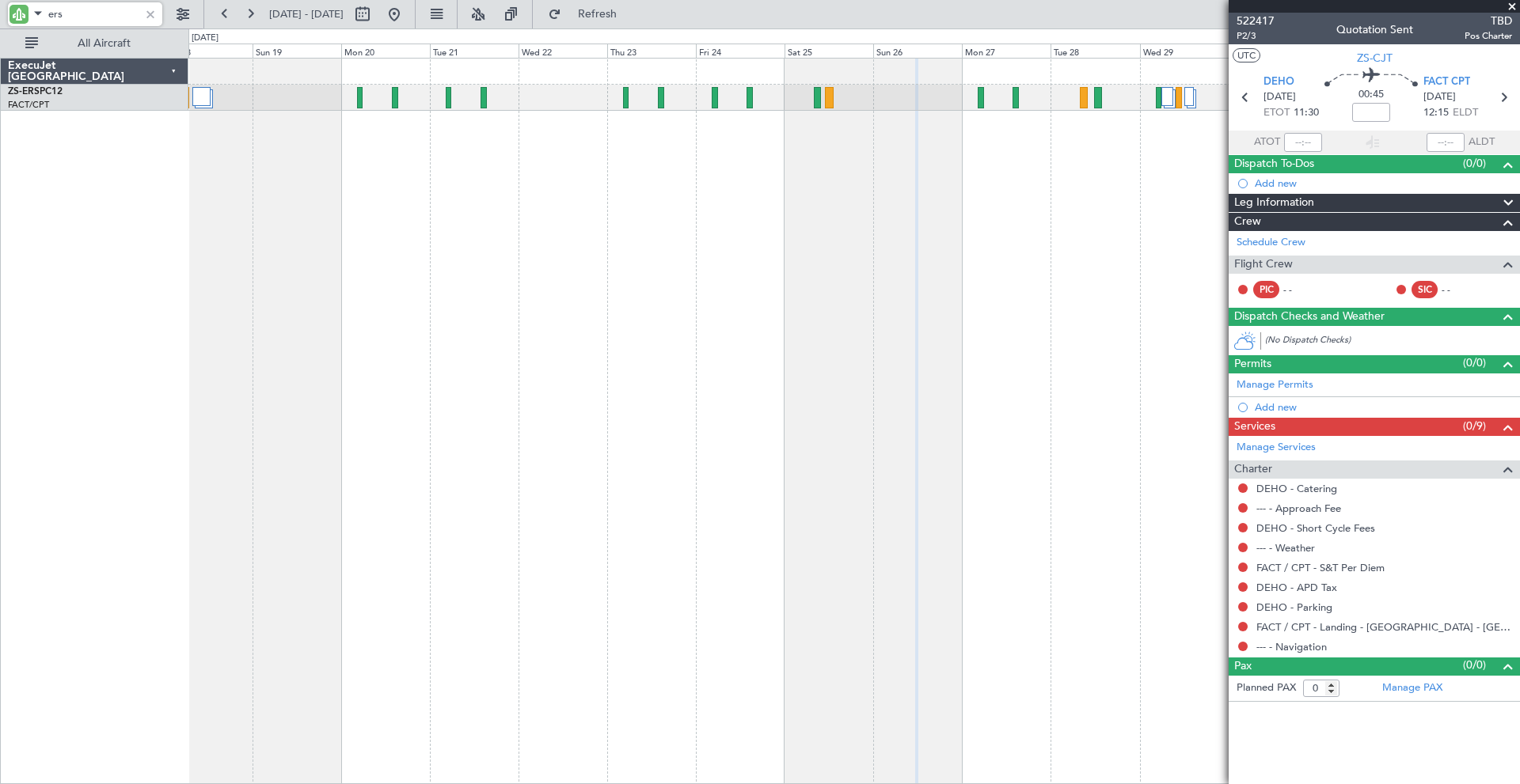
click at [107, 12] on input "ers" at bounding box center [94, 14] width 91 height 23
type input "e"
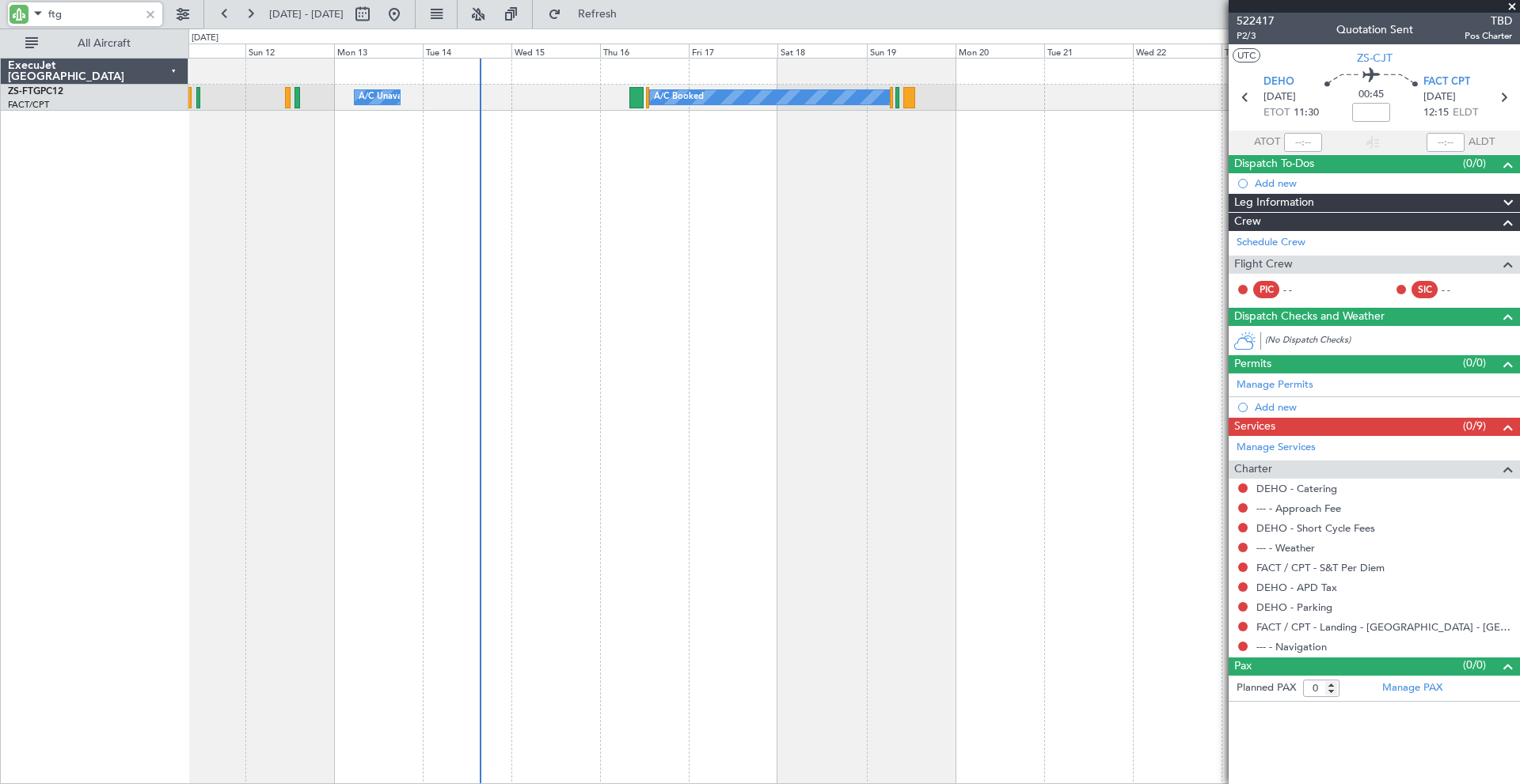
click at [1060, 291] on div "A/C Booked A/C Unavailable" at bounding box center [854, 421] width 1331 height 726
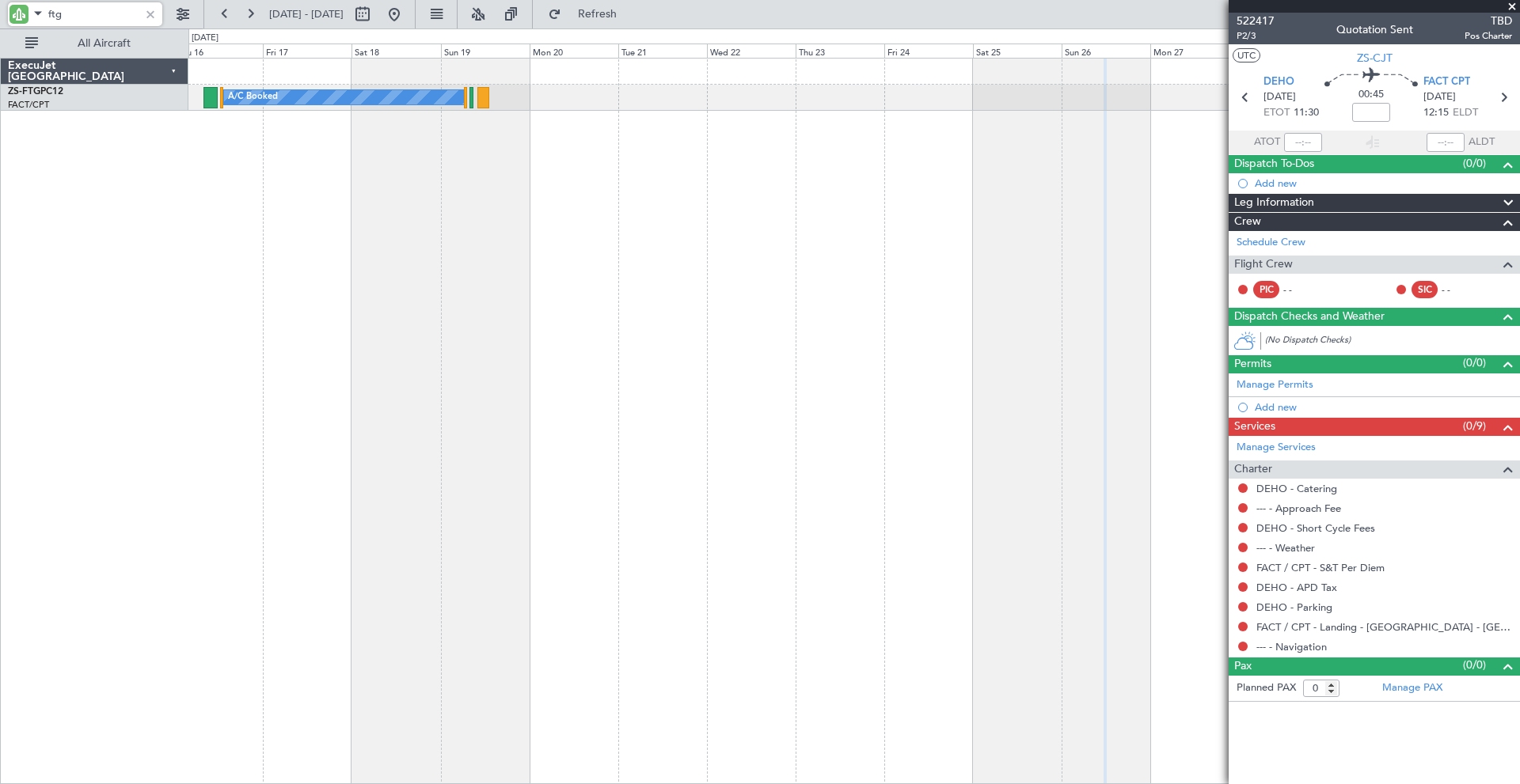
click at [544, 251] on div "A/C Booked A/C Unavailable" at bounding box center [854, 421] width 1331 height 726
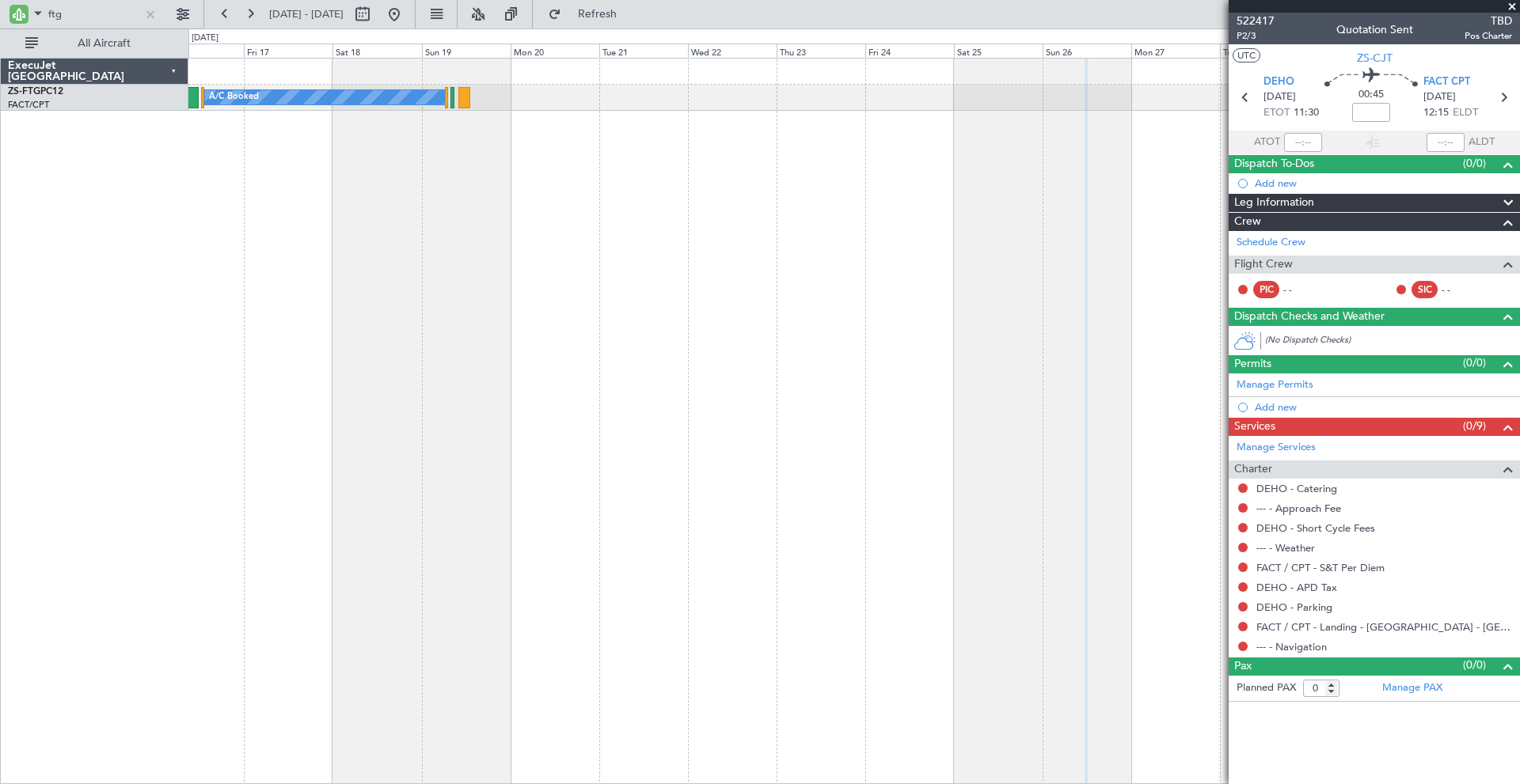
click at [1513, 6] on span at bounding box center [1512, 7] width 16 height 14
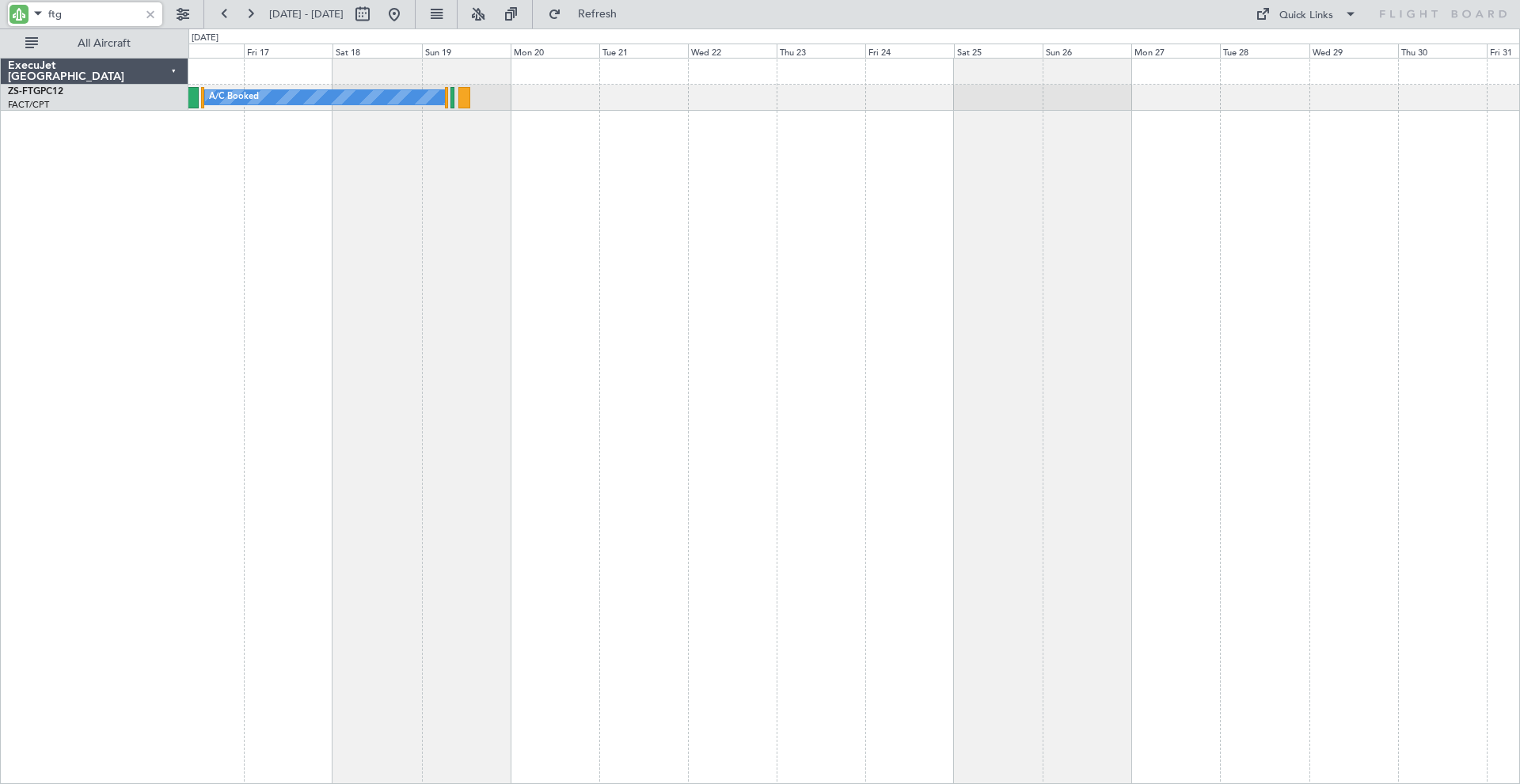
click at [94, 13] on input "ftg" at bounding box center [94, 14] width 91 height 23
type input "f"
type input "r"
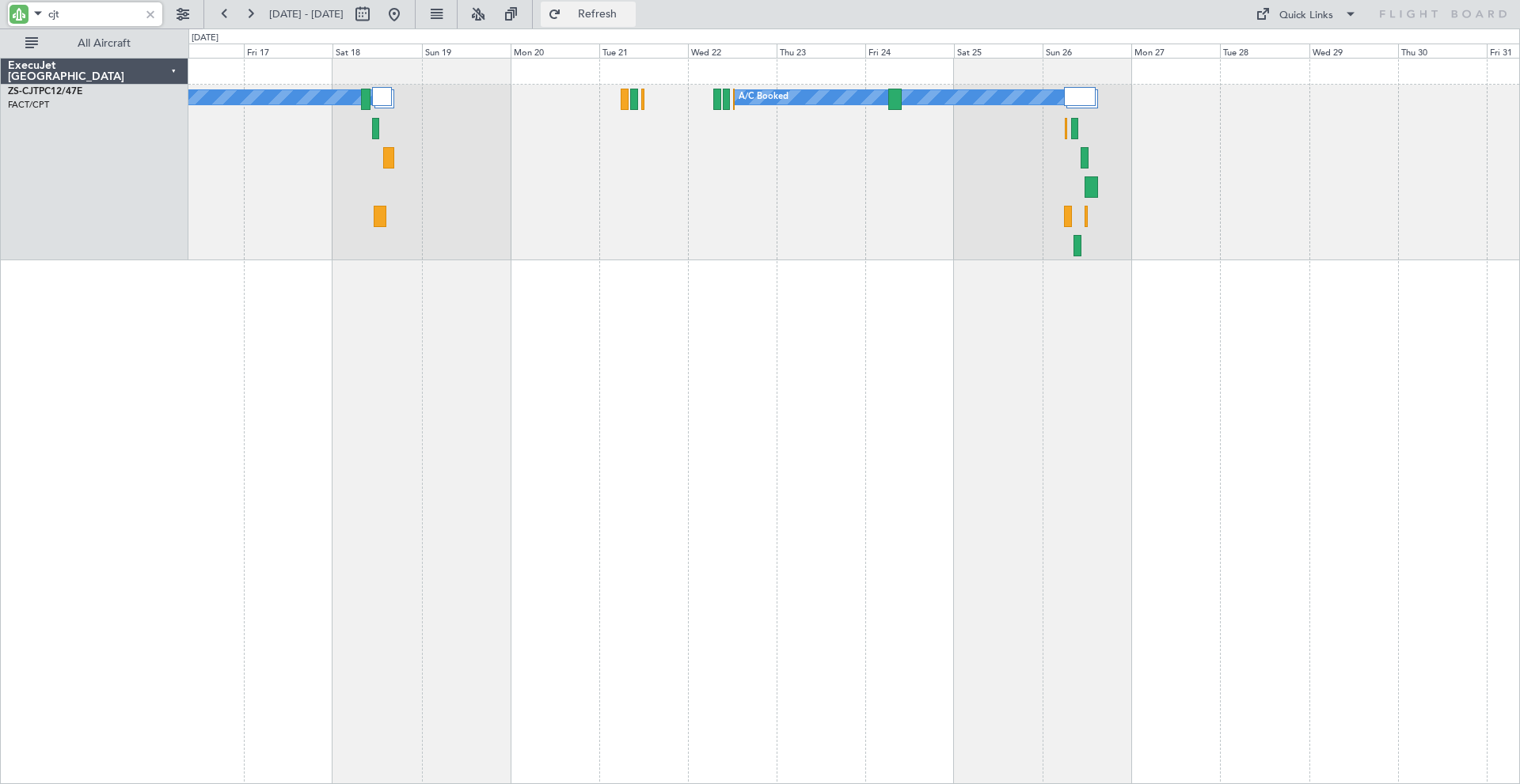
type input "cjt"
click at [631, 8] on span "Refresh" at bounding box center [598, 14] width 66 height 11
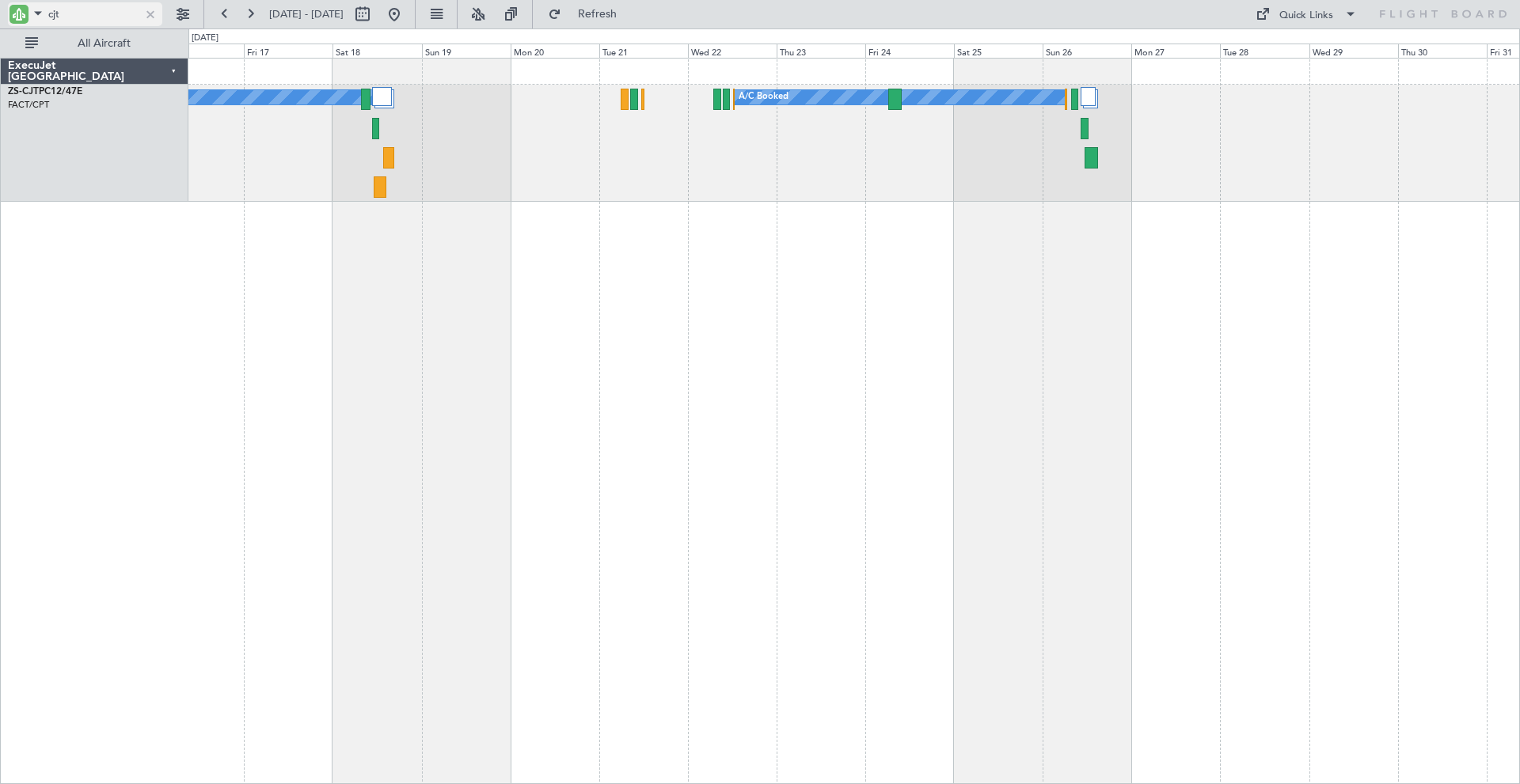
click at [148, 13] on div at bounding box center [150, 14] width 18 height 18
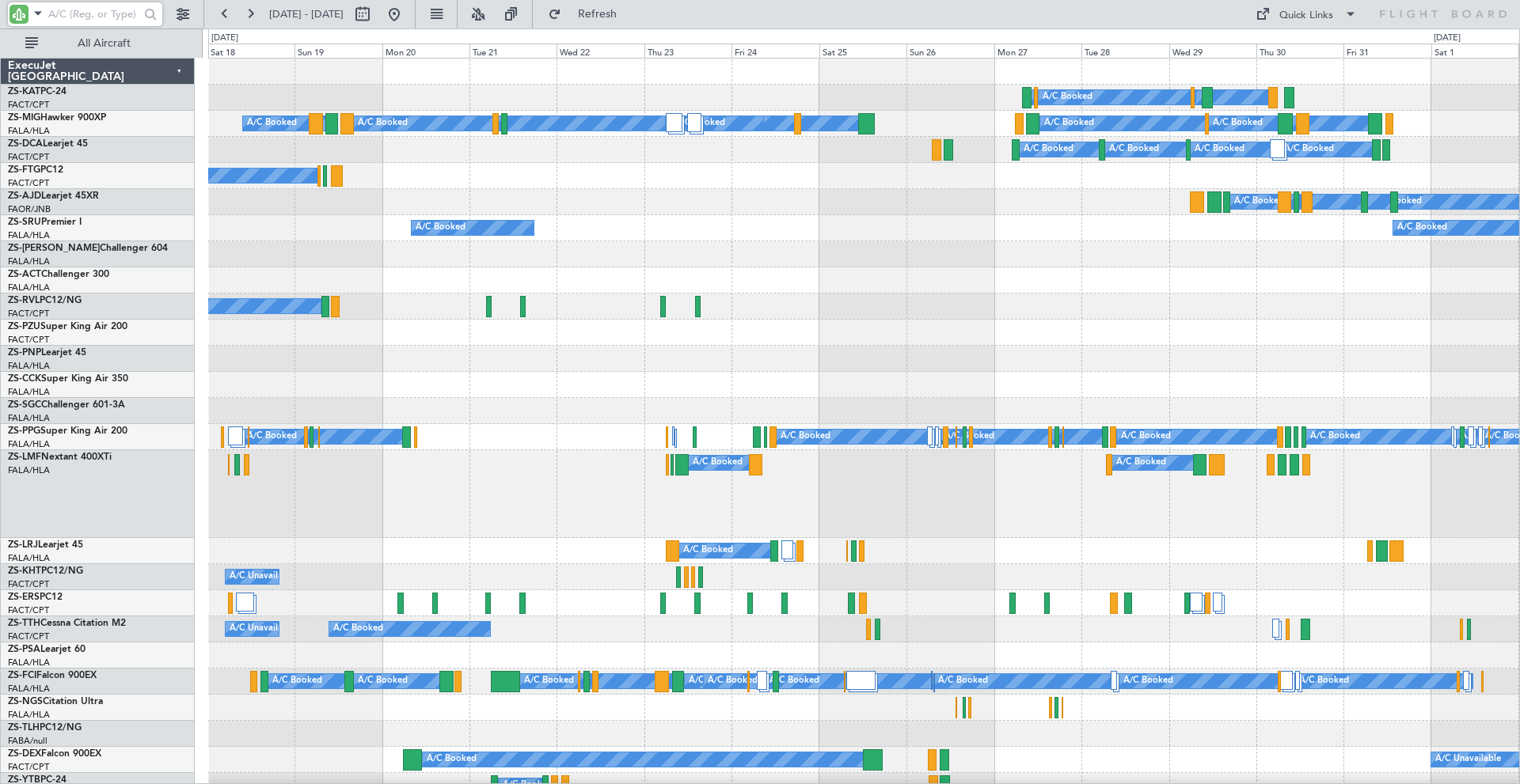
click at [100, 19] on input "text" at bounding box center [94, 14] width 91 height 23
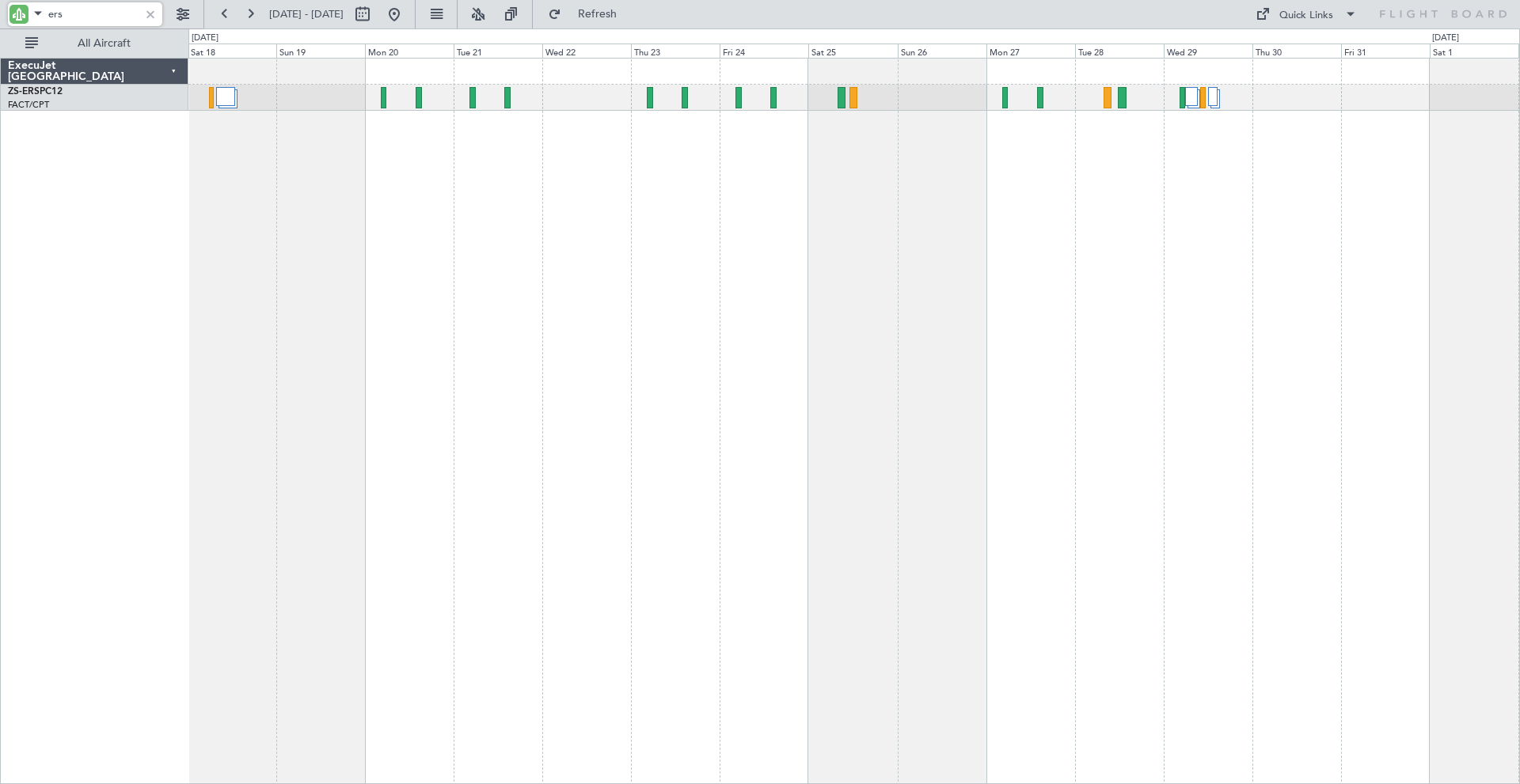
type input "ers"
